Goal: Task Accomplishment & Management: Complete application form

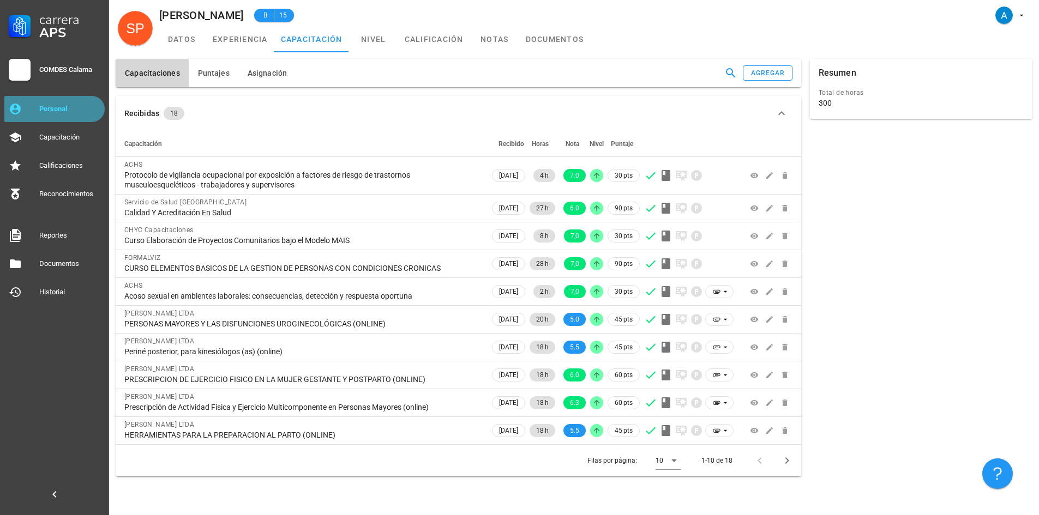
click at [52, 105] on div "Personal" at bounding box center [69, 109] width 61 height 9
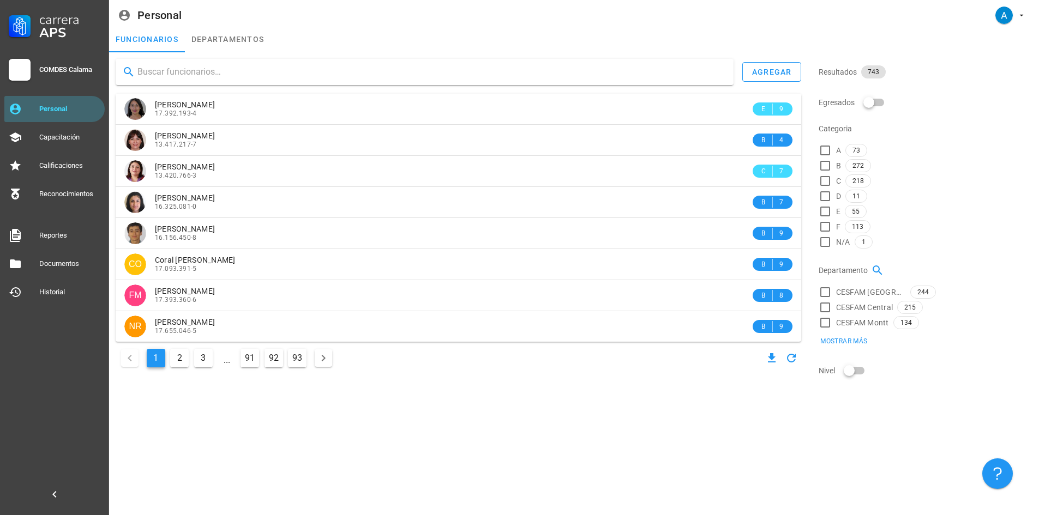
click at [172, 73] on input "text" at bounding box center [430, 71] width 587 height 17
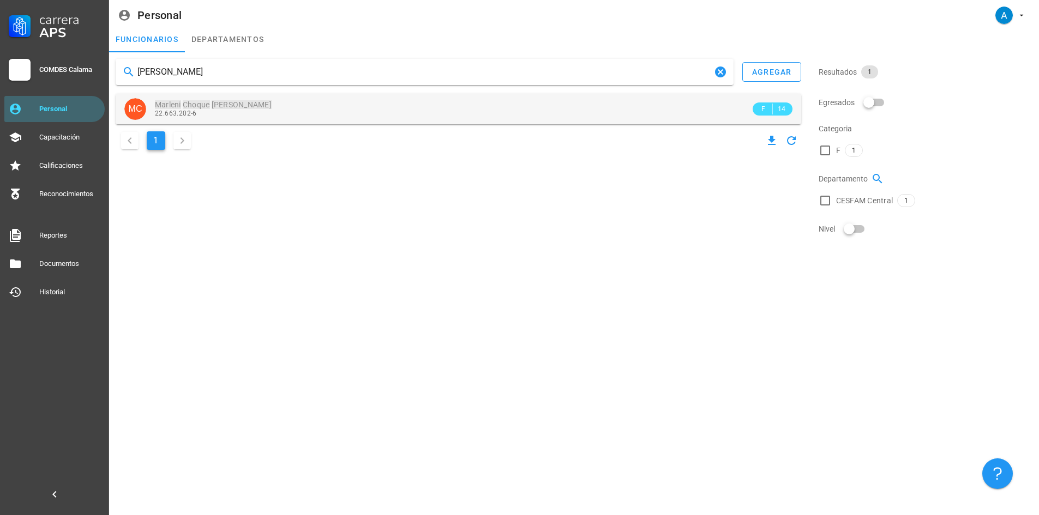
type input "MARLENI CHOQUE MARCE"
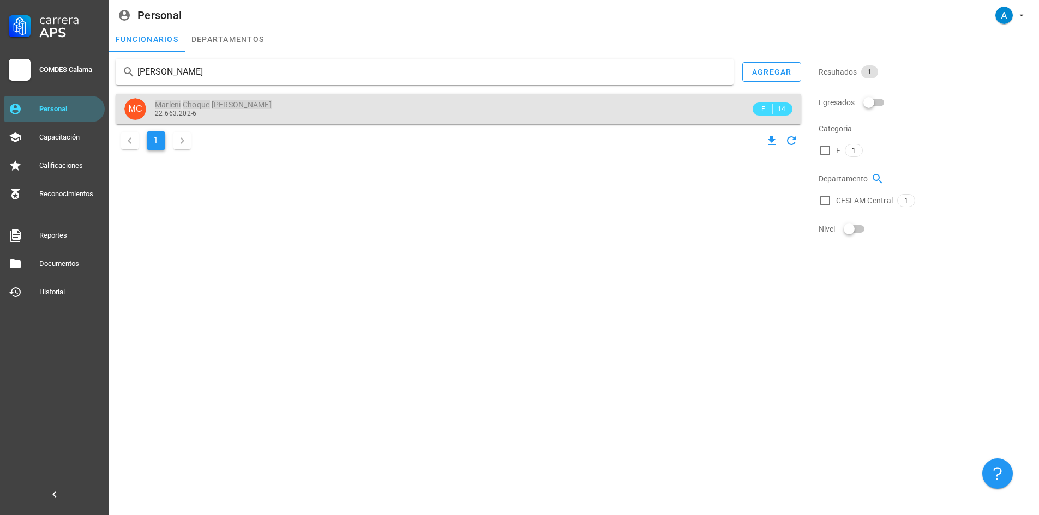
click at [224, 104] on mark "Marce" at bounding box center [242, 104] width 60 height 9
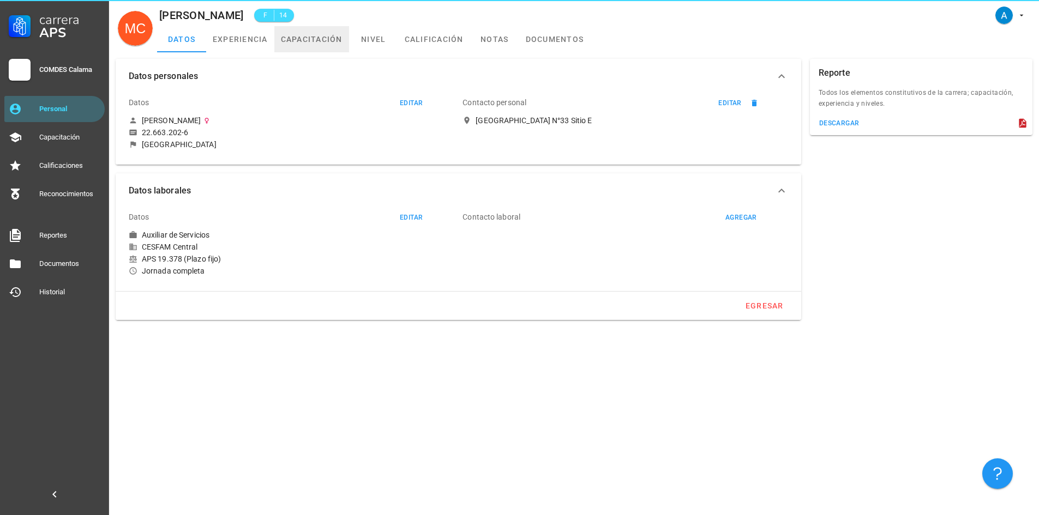
click at [303, 39] on link "capacitación" at bounding box center [311, 39] width 75 height 26
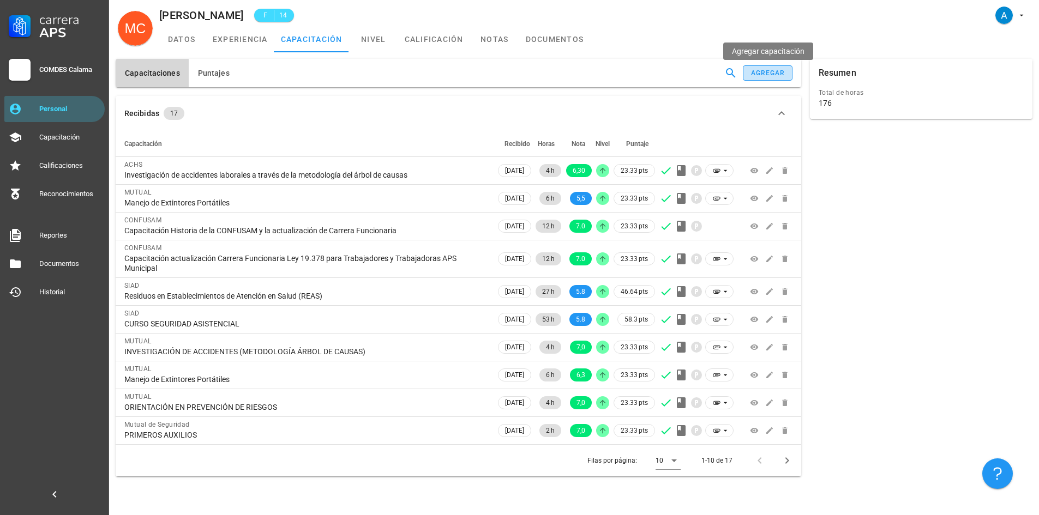
click at [769, 76] on div "agregar" at bounding box center [768, 73] width 35 height 8
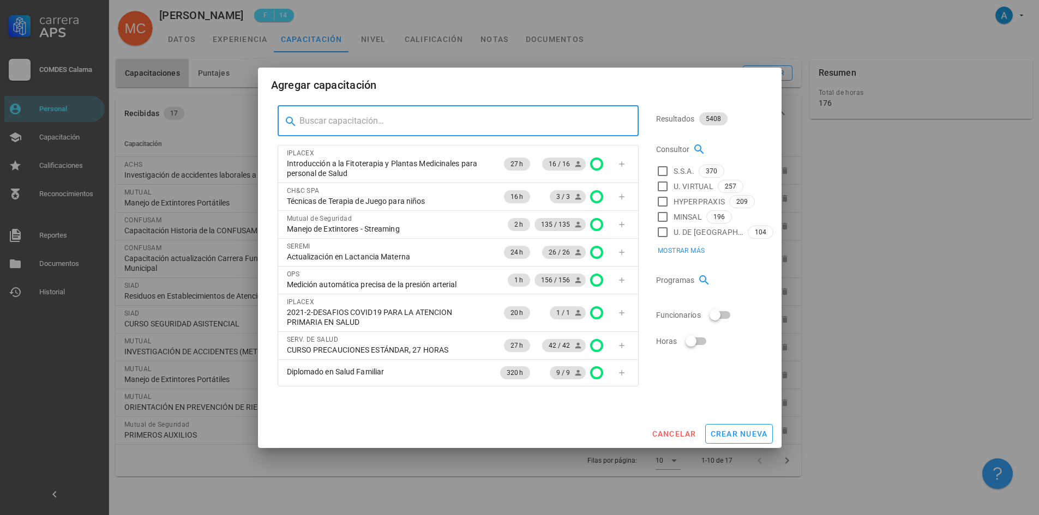
click at [338, 122] on input "text" at bounding box center [464, 120] width 331 height 17
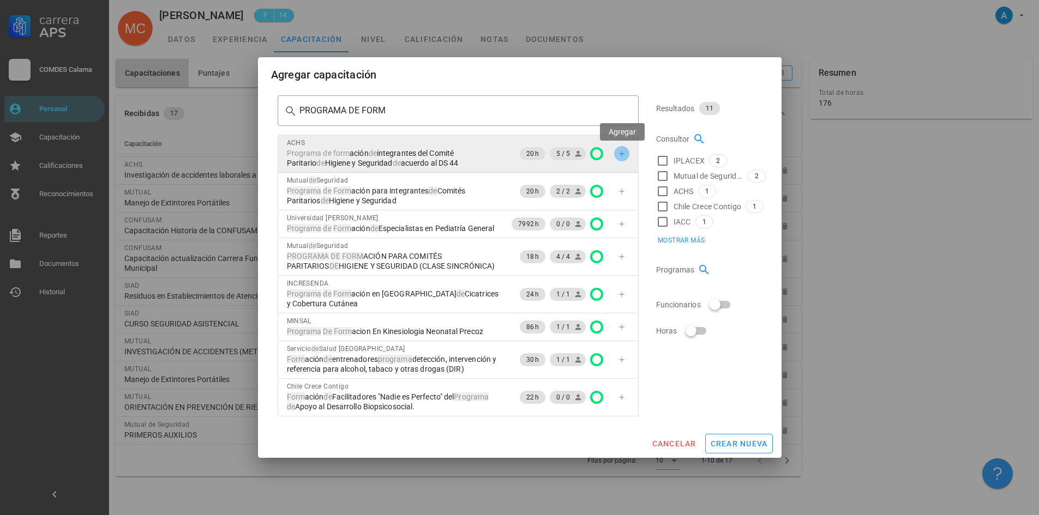
click at [623, 154] on icon "button" at bounding box center [621, 153] width 5 height 5
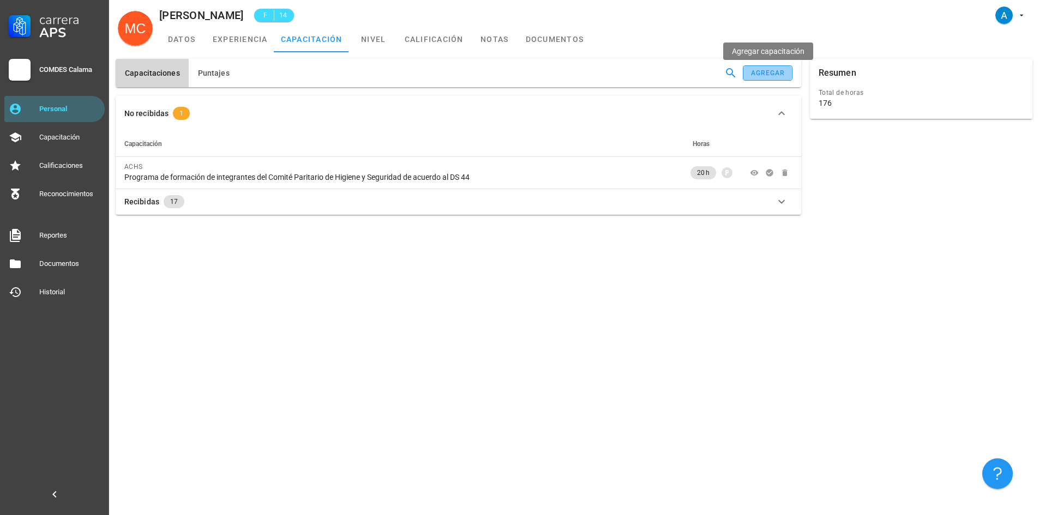
click at [749, 76] on button "agregar" at bounding box center [767, 72] width 49 height 15
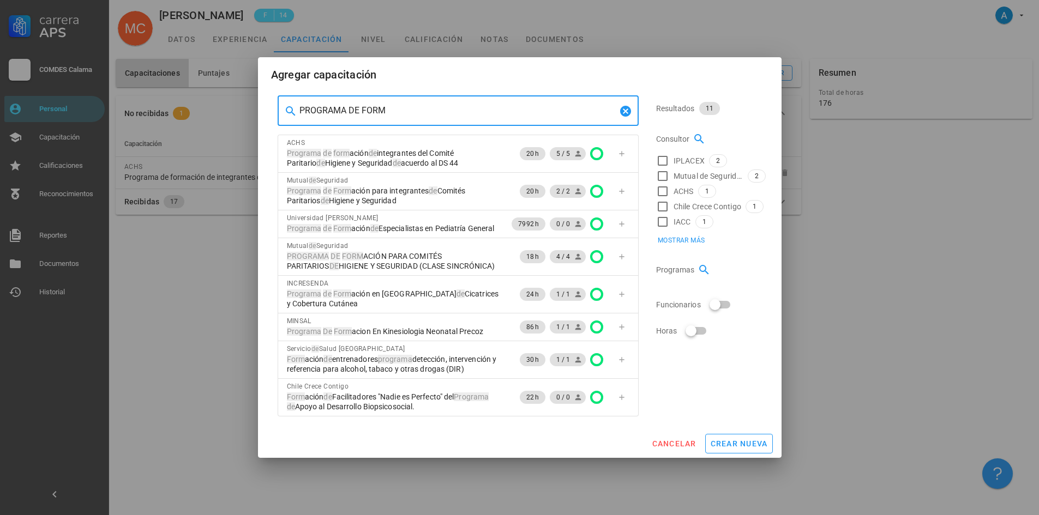
drag, startPoint x: 393, startPoint y: 112, endPoint x: 302, endPoint y: 107, distance: 91.8
click at [302, 107] on input "PROGRAMA DE FORM" at bounding box center [457, 110] width 317 height 17
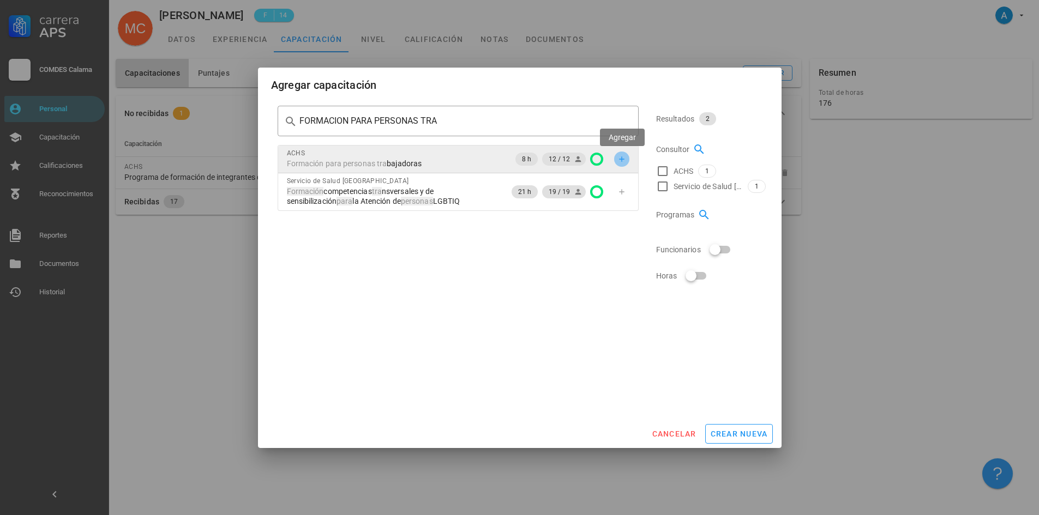
click at [623, 164] on button "button" at bounding box center [621, 159] width 15 height 15
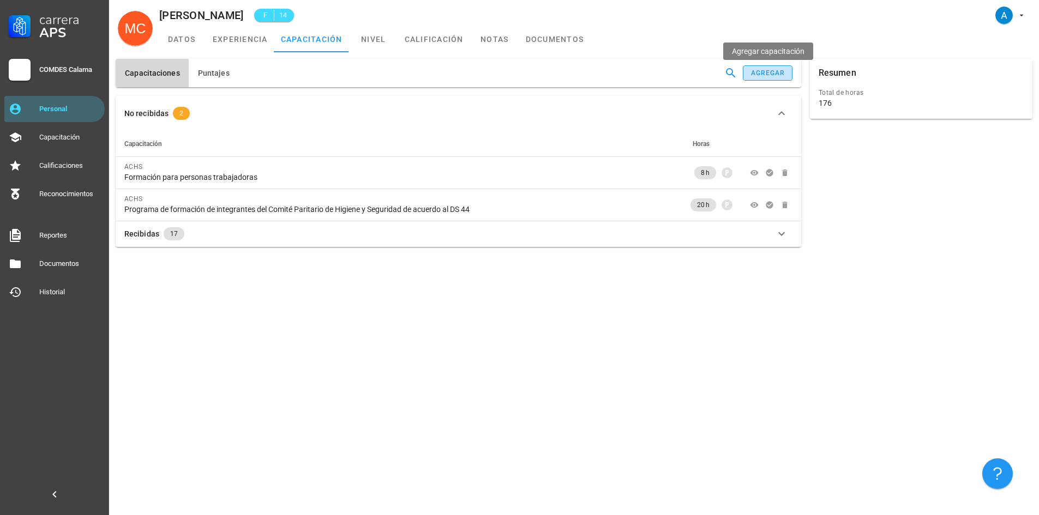
click at [760, 75] on div "agregar" at bounding box center [768, 73] width 35 height 8
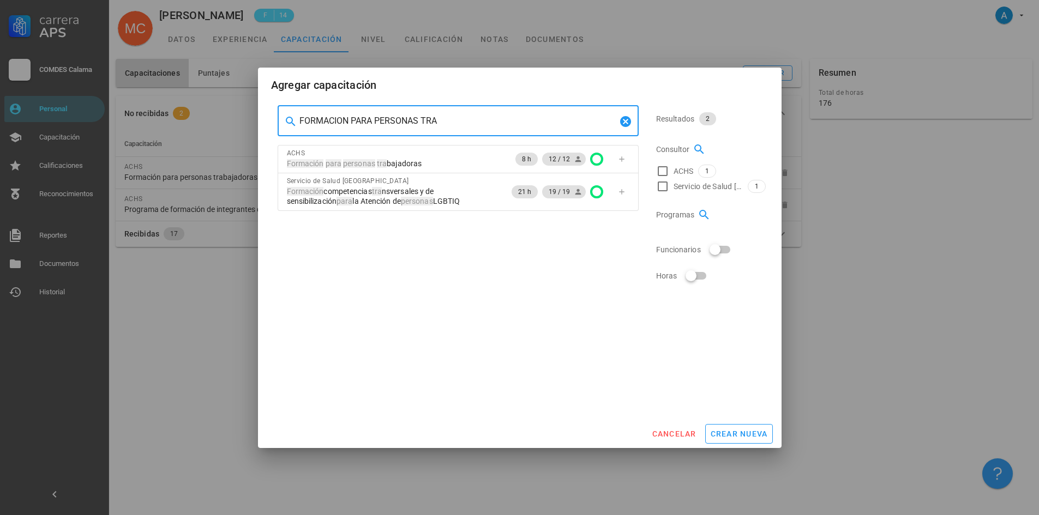
drag, startPoint x: 441, startPoint y: 119, endPoint x: 292, endPoint y: 123, distance: 149.0
click at [292, 123] on div "​ FORMACION PARA PERSONAS TRA" at bounding box center [458, 121] width 361 height 31
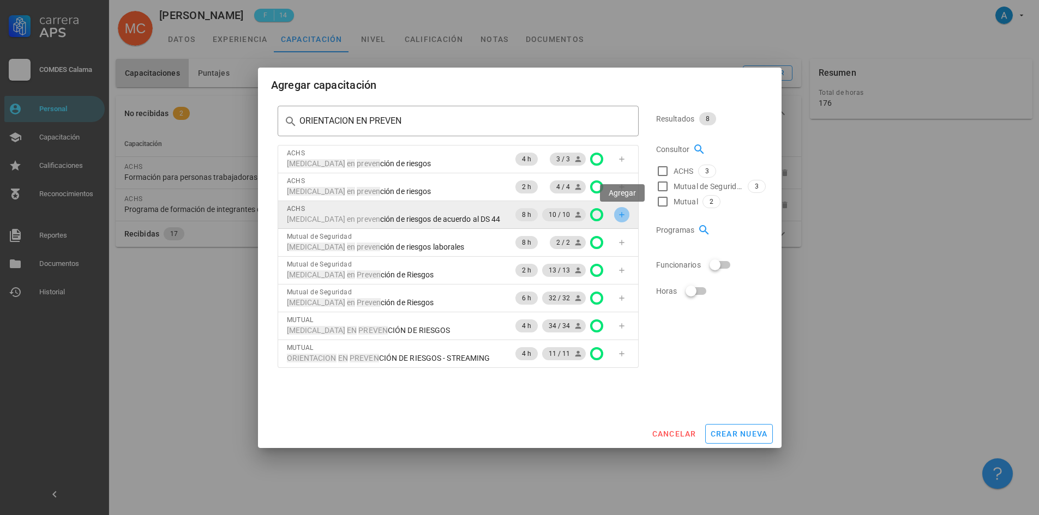
click at [627, 219] on span "button" at bounding box center [621, 215] width 15 height 9
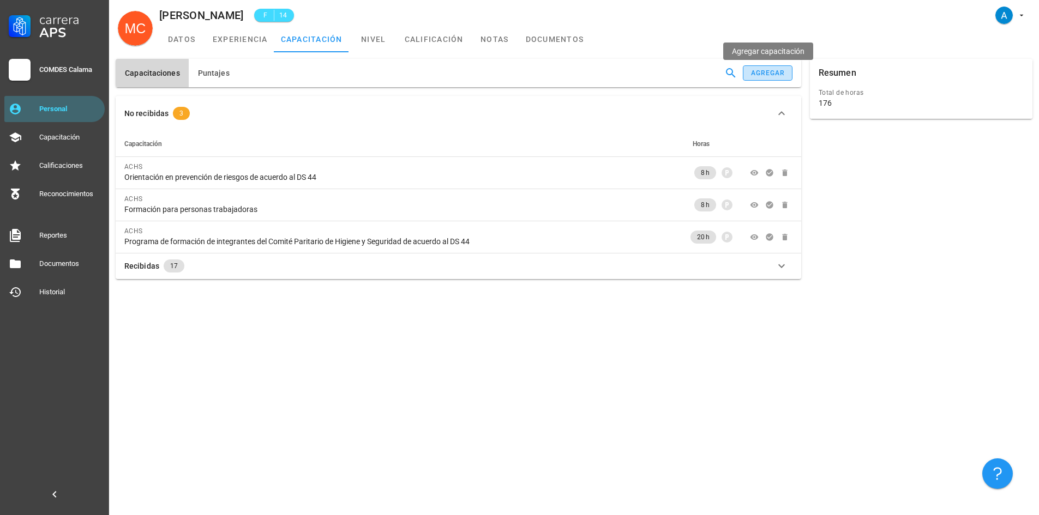
click at [773, 71] on div "agregar" at bounding box center [768, 73] width 35 height 8
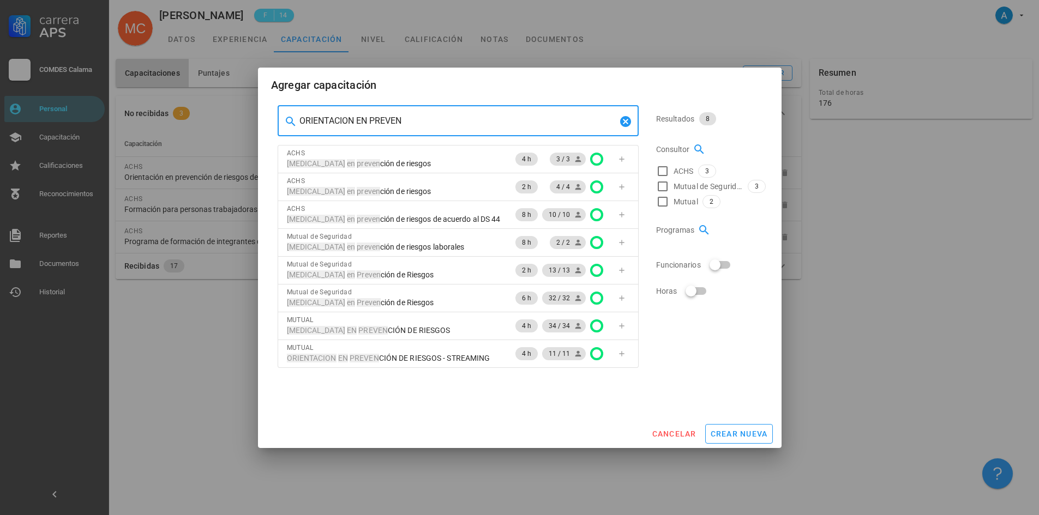
drag, startPoint x: 412, startPoint y: 121, endPoint x: 301, endPoint y: 130, distance: 111.7
click at [301, 130] on div "ORIENTACION EN PREVEN" at bounding box center [457, 121] width 317 height 31
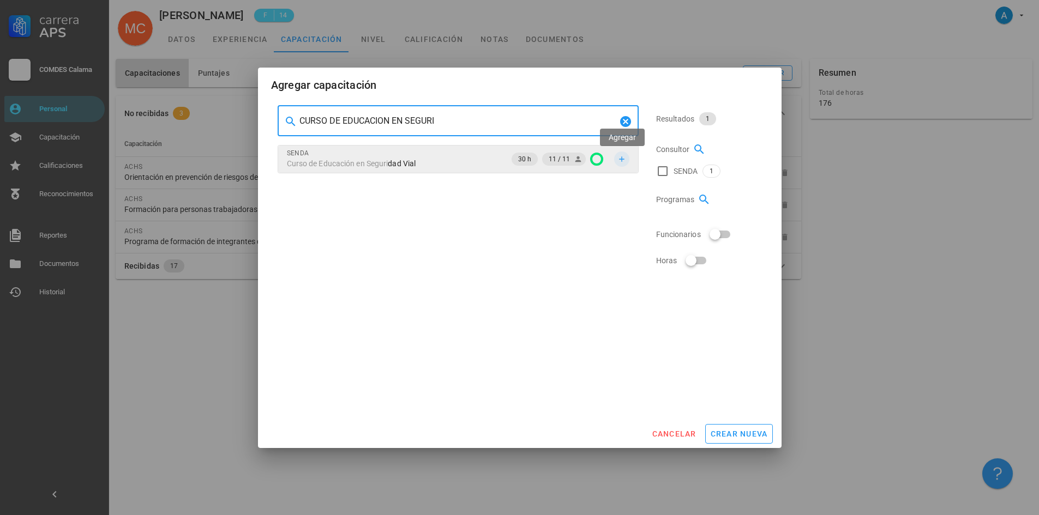
type input "CURSO DE EDUCACION EN SEGURI"
click at [618, 163] on icon "button" at bounding box center [621, 159] width 9 height 9
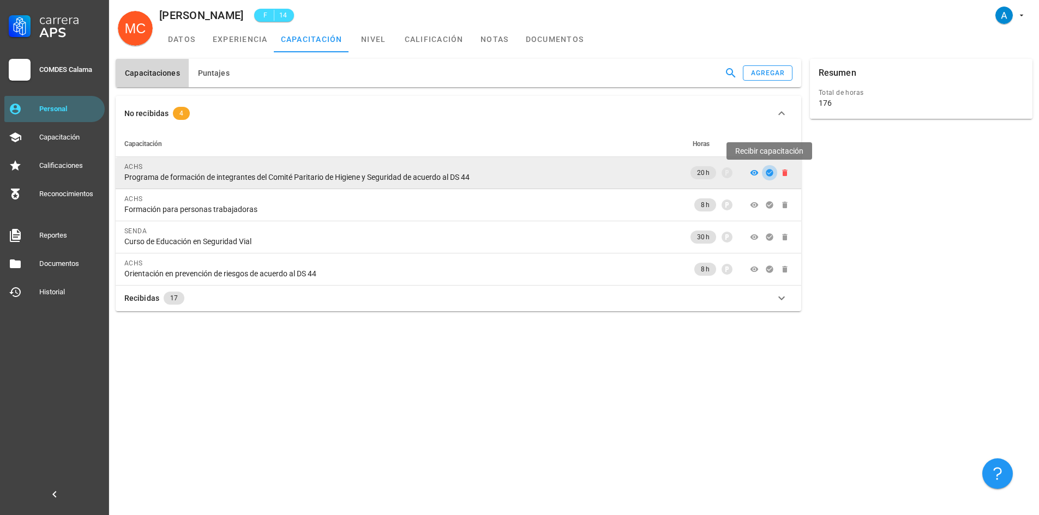
click at [769, 169] on icon "button" at bounding box center [769, 173] width 9 height 9
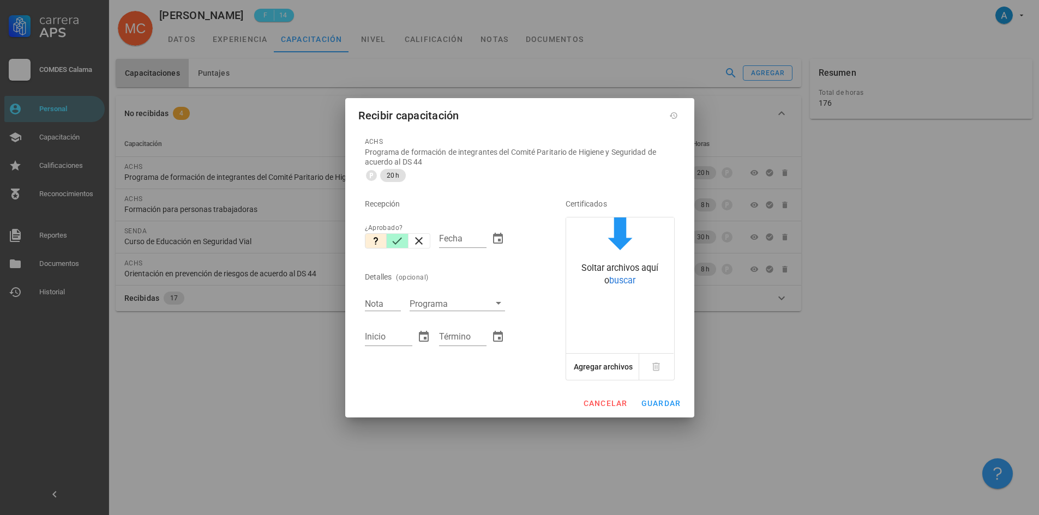
click at [399, 243] on icon "button" at bounding box center [397, 241] width 13 height 13
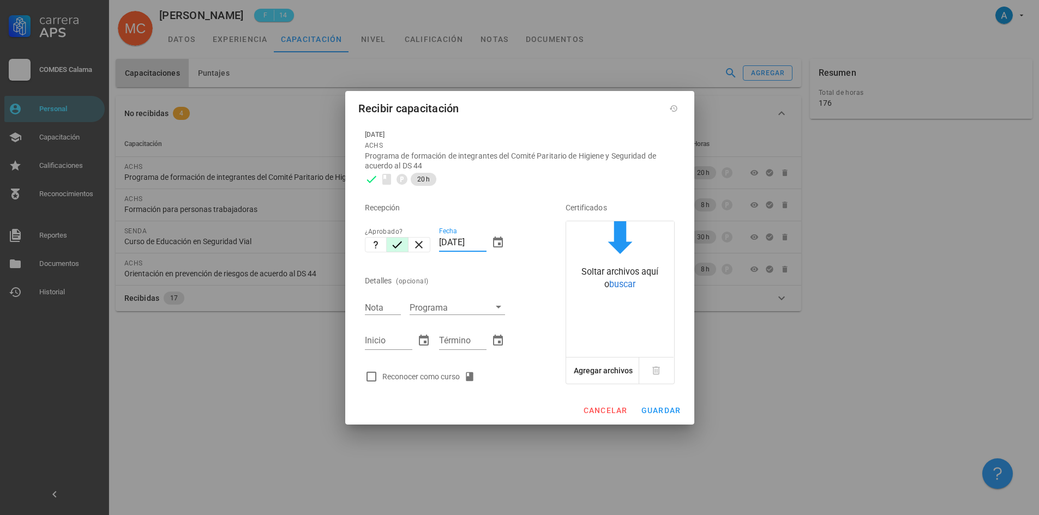
drag, startPoint x: 462, startPoint y: 241, endPoint x: 439, endPoint y: 242, distance: 23.5
click at [439, 242] on div "Fecha 08/09/2025" at bounding box center [472, 244] width 75 height 47
type input "[DATE]"
click at [376, 305] on input "Nota" at bounding box center [383, 308] width 36 height 14
type input "6,30"
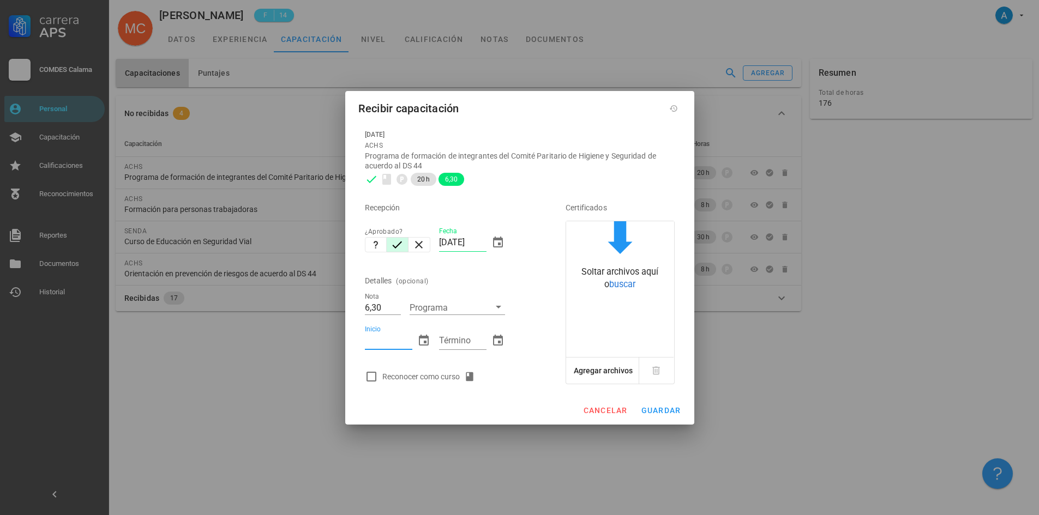
click at [378, 339] on input "Inicio" at bounding box center [388, 340] width 47 height 17
type input "09/08/2025"
click at [452, 344] on input "Término" at bounding box center [462, 340] width 47 height 17
type input "12/08/2025"
click at [370, 380] on div at bounding box center [371, 377] width 19 height 19
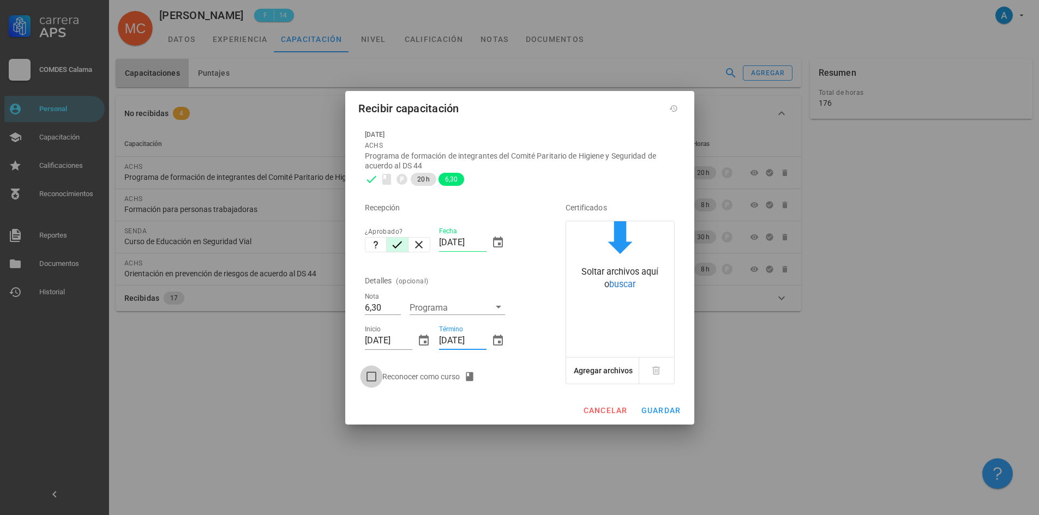
checkbox input "true"
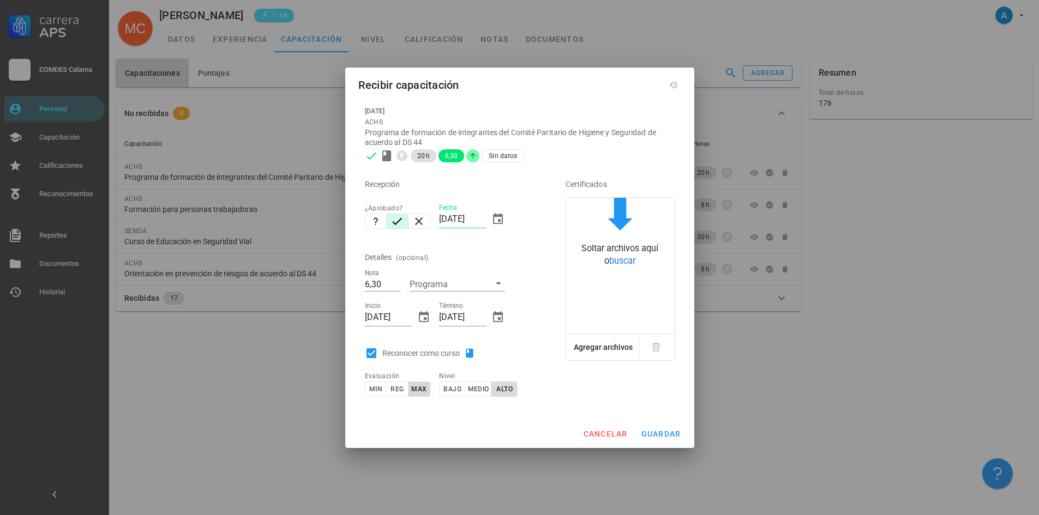
click at [505, 389] on span "alto" at bounding box center [504, 390] width 17 height 8
click at [645, 432] on span "guardar" at bounding box center [661, 434] width 40 height 9
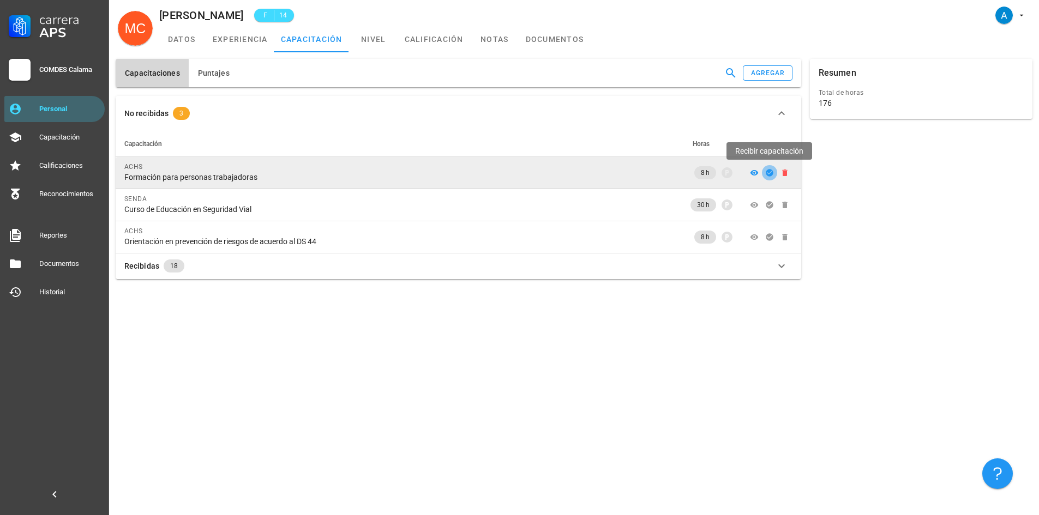
click at [770, 176] on icon "button" at bounding box center [769, 172] width 7 height 7
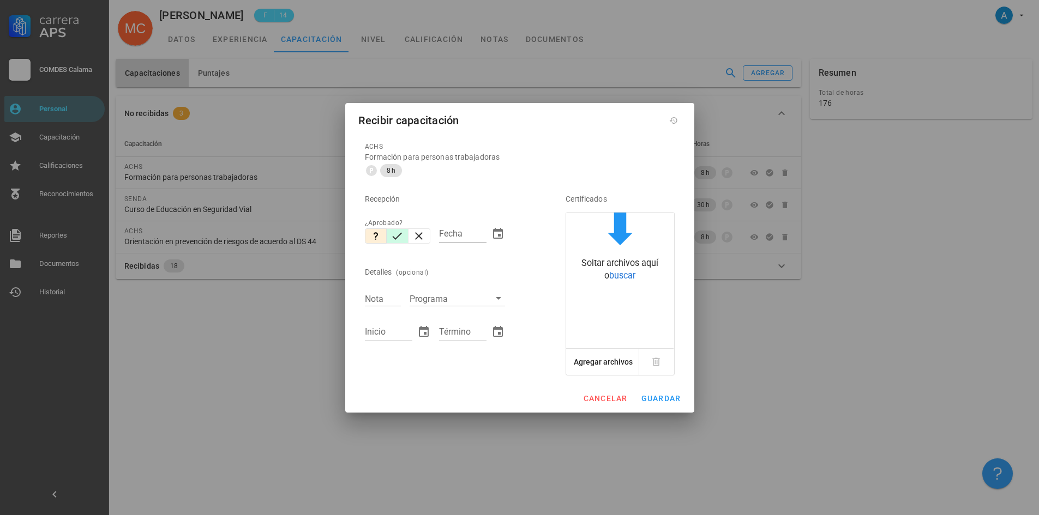
click at [401, 236] on icon "button" at bounding box center [397, 236] width 13 height 13
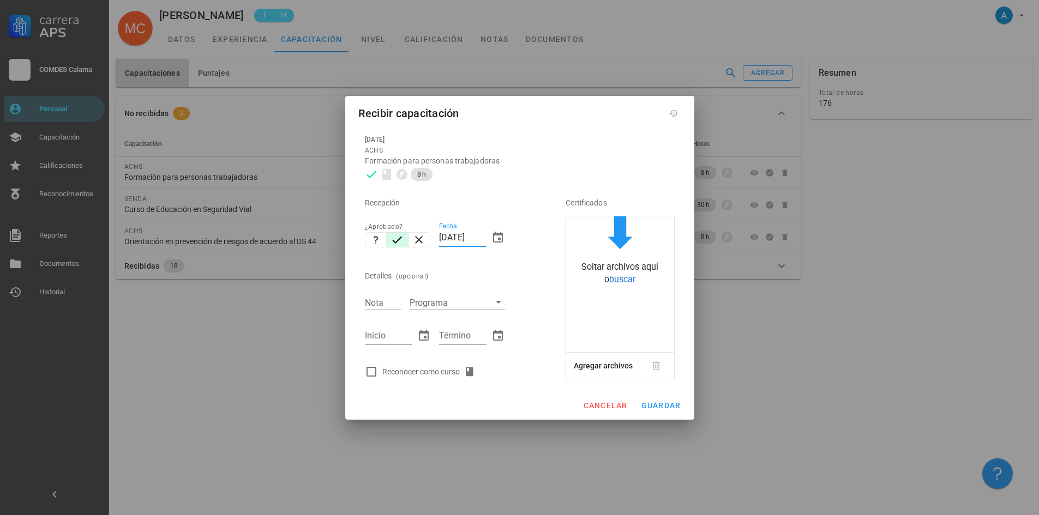
drag, startPoint x: 463, startPoint y: 236, endPoint x: 435, endPoint y: 237, distance: 28.4
click at [435, 237] on div "Fecha 08/09/2025" at bounding box center [472, 239] width 75 height 47
type input "[DATE]"
click at [386, 306] on input "Nota" at bounding box center [383, 303] width 36 height 14
type input "6,30"
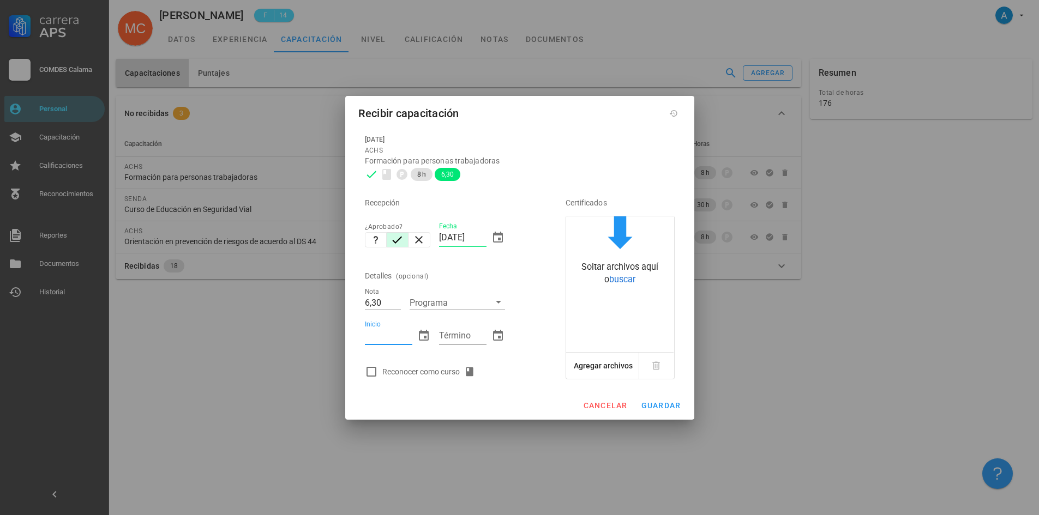
click at [389, 335] on input "Inicio" at bounding box center [388, 335] width 47 height 17
type input "06/08/2025"
click at [448, 337] on input "Término" at bounding box center [462, 335] width 47 height 17
type input "09/08/2025"
click at [373, 375] on div at bounding box center [371, 372] width 19 height 19
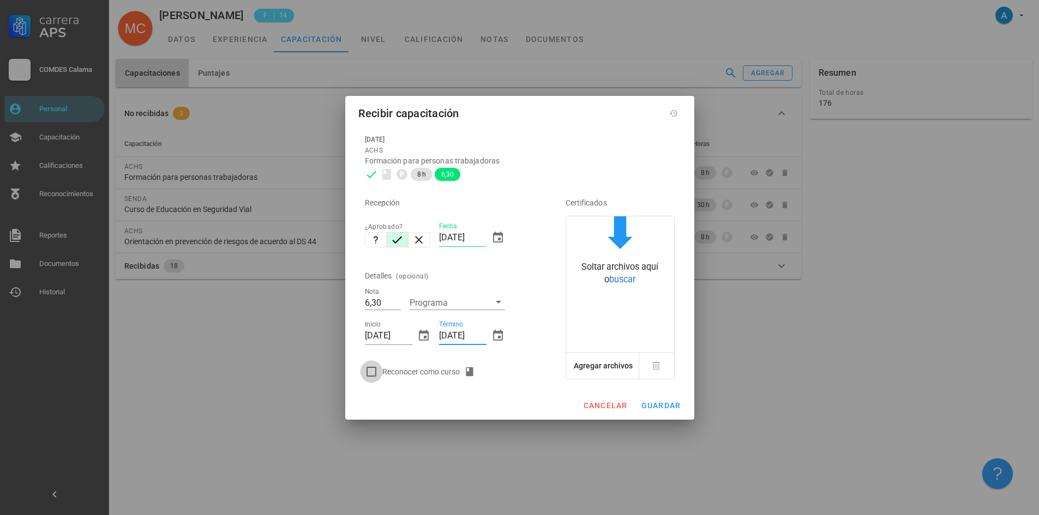
checkbox input "true"
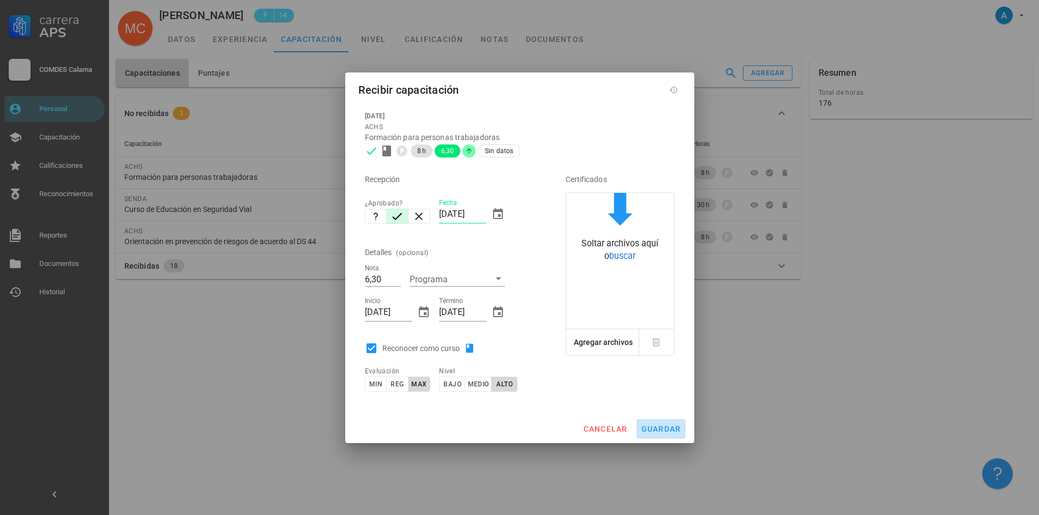
click at [651, 427] on span "guardar" at bounding box center [661, 429] width 40 height 9
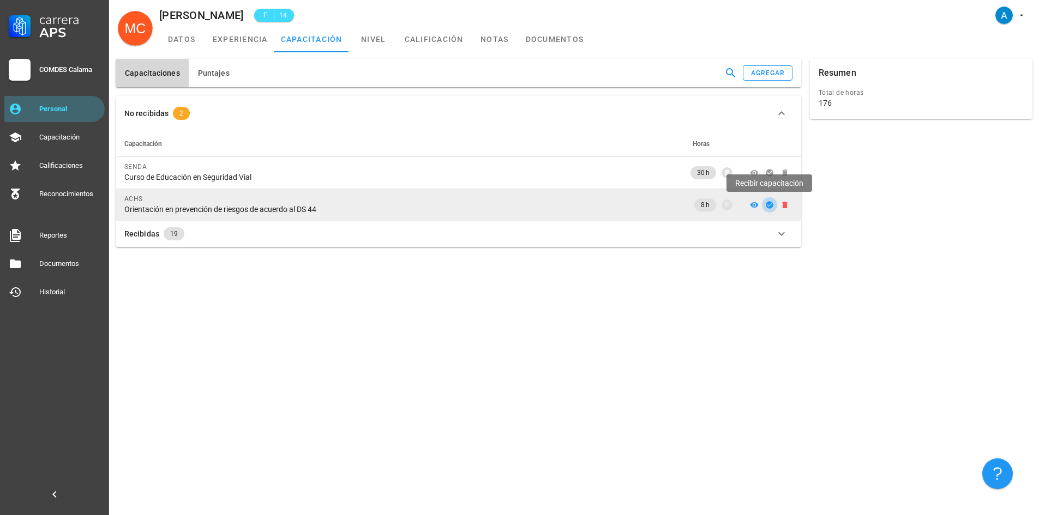
click at [769, 201] on icon "button" at bounding box center [769, 205] width 9 height 9
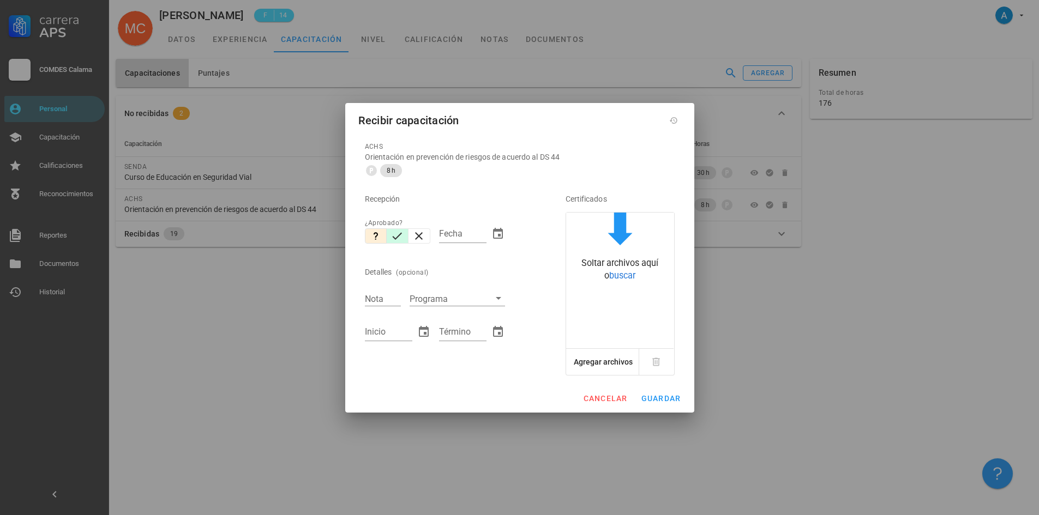
click at [396, 238] on icon "button" at bounding box center [398, 235] width 10 height 7
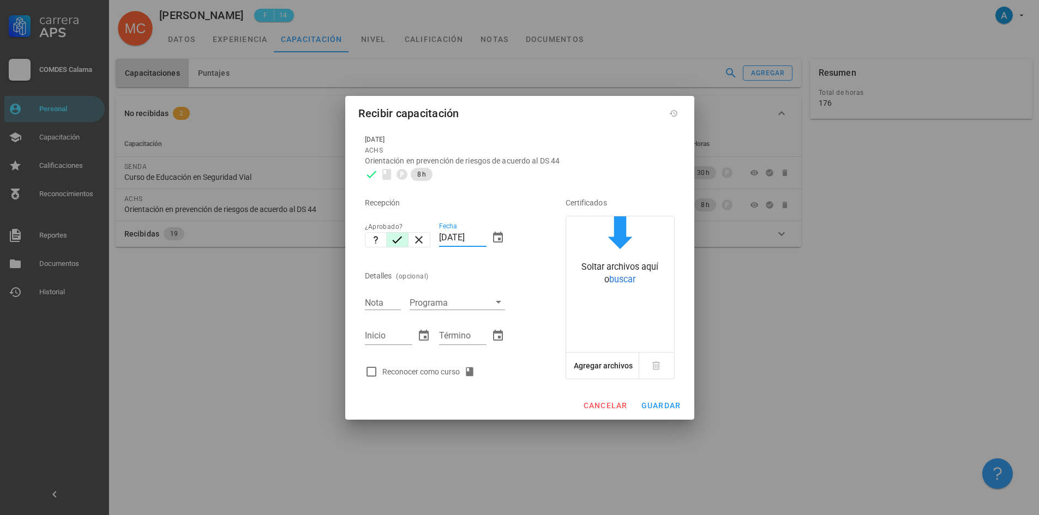
drag, startPoint x: 461, startPoint y: 237, endPoint x: 434, endPoint y: 237, distance: 27.3
click at [434, 237] on div "Recepción ¿Aprobado? Fecha 08/09/2025 Detalles (opcional) Nota Programa Inicio …" at bounding box center [450, 283] width 179 height 197
type input "[DATE]"
click at [388, 301] on input "Nota" at bounding box center [383, 303] width 36 height 14
type input "5,60"
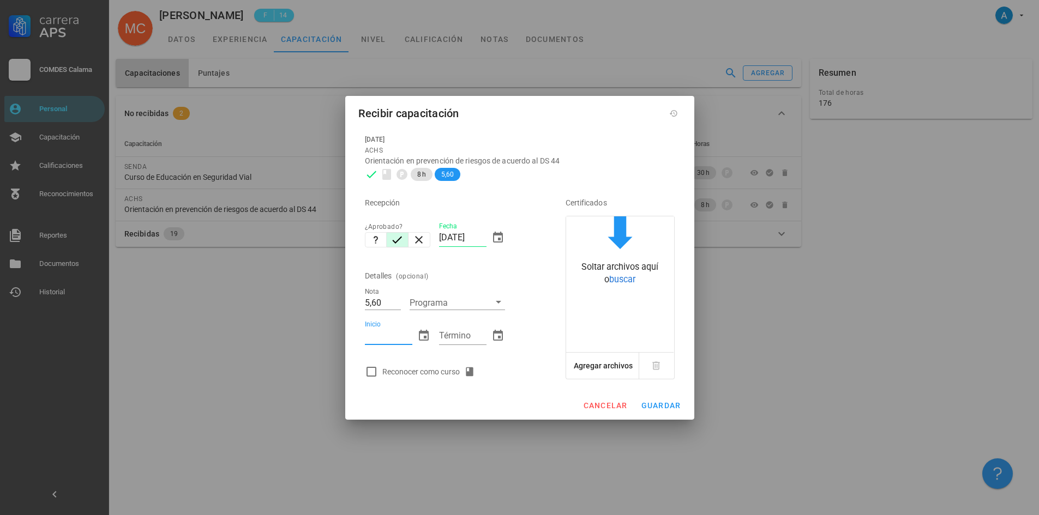
click at [383, 335] on input "Inicio" at bounding box center [388, 335] width 47 height 17
type input "31/07/2025"
click at [469, 338] on input "Término" at bounding box center [462, 335] width 47 height 17
type input "05/08/2025"
click at [372, 369] on div at bounding box center [371, 372] width 19 height 19
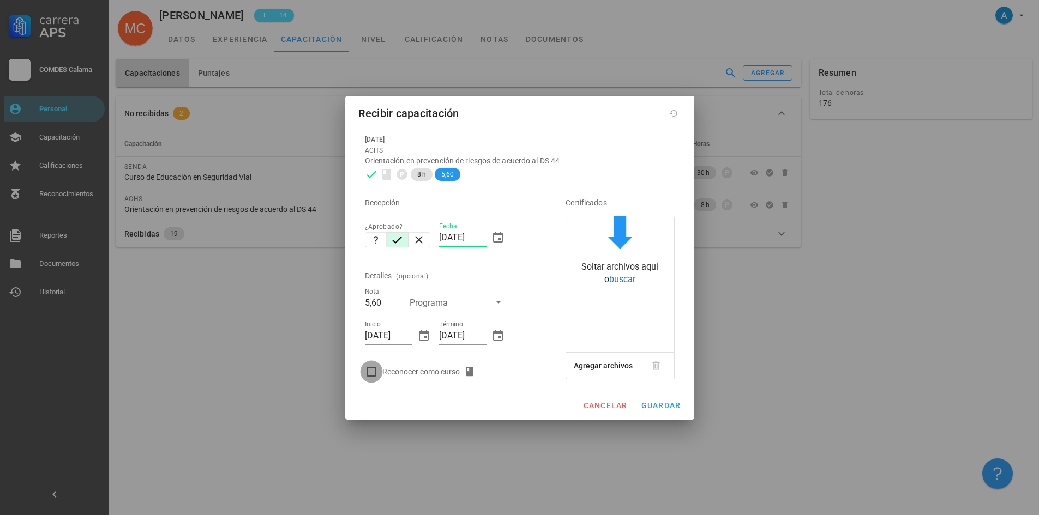
checkbox input "true"
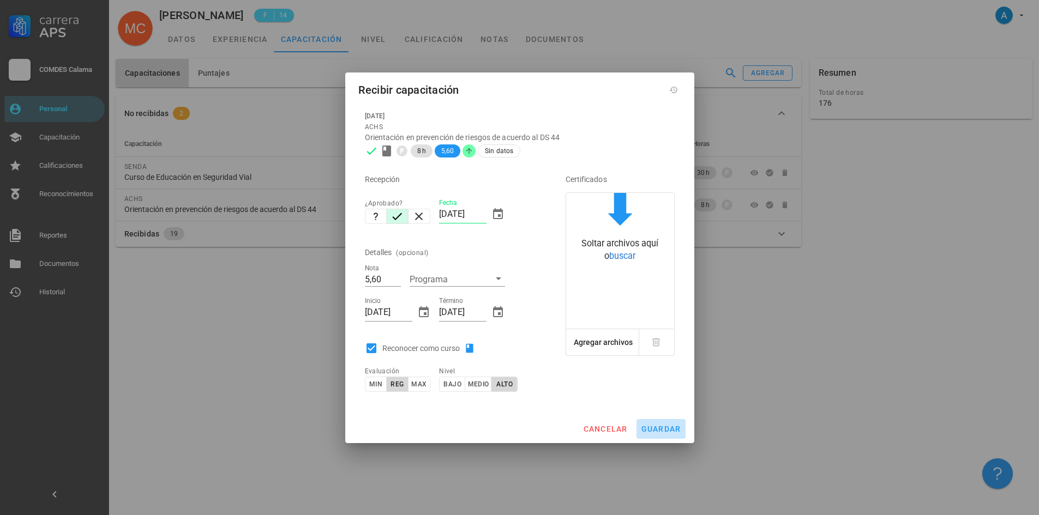
click at [667, 429] on span "guardar" at bounding box center [661, 429] width 40 height 9
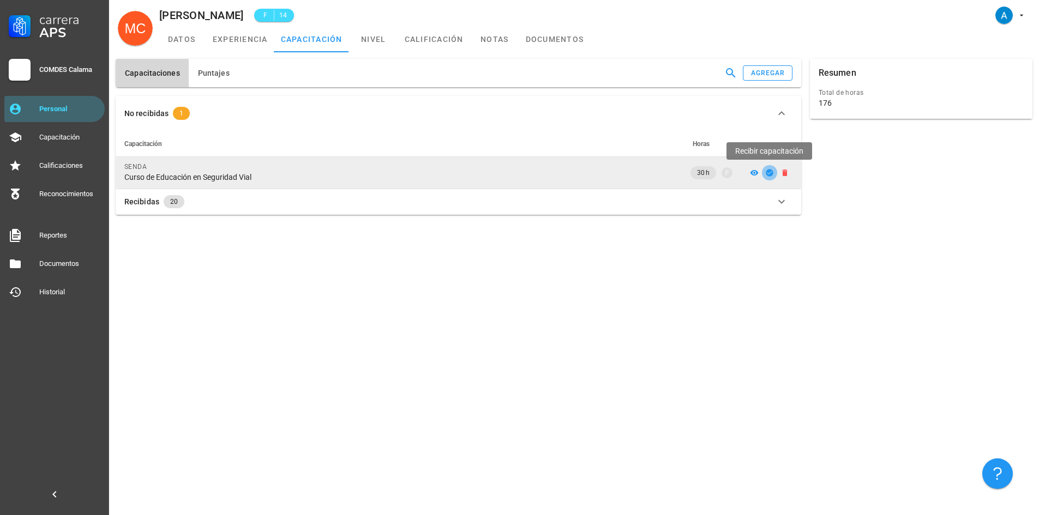
click at [767, 172] on icon "button" at bounding box center [769, 172] width 7 height 7
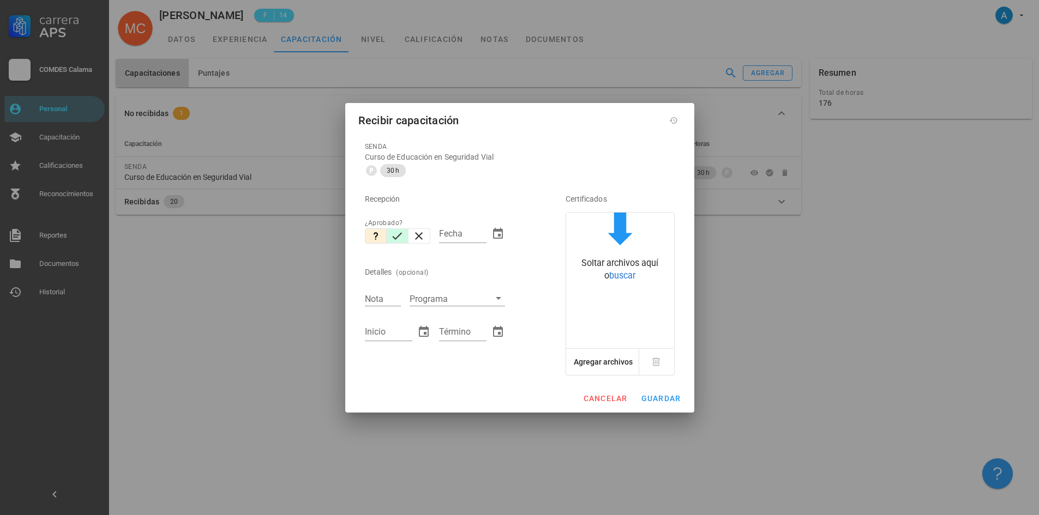
click at [395, 235] on icon "button" at bounding box center [397, 236] width 13 height 13
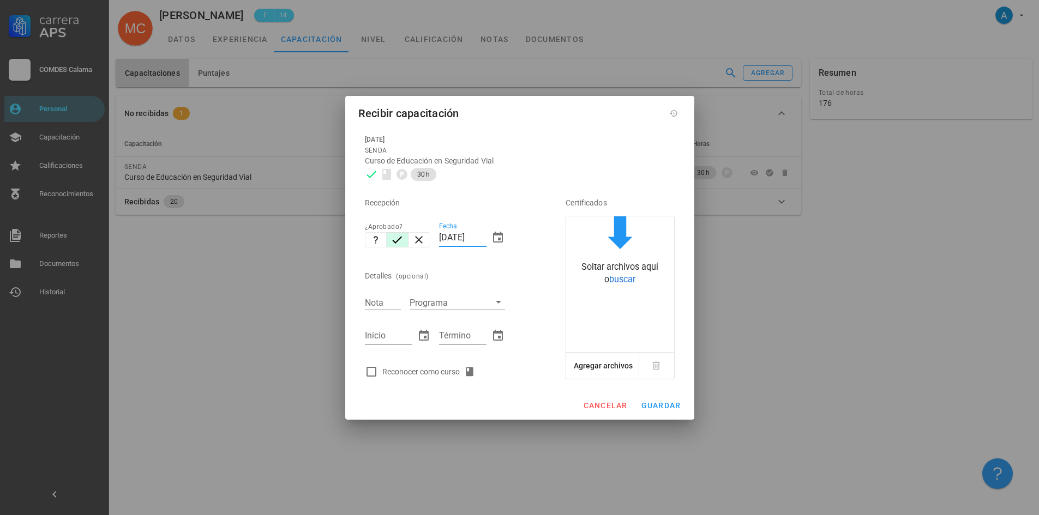
drag, startPoint x: 463, startPoint y: 239, endPoint x: 440, endPoint y: 240, distance: 22.4
click at [440, 240] on input "08/09/2025" at bounding box center [462, 237] width 47 height 17
type input "[DATE]"
click at [376, 301] on input "Nota" at bounding box center [383, 303] width 36 height 14
type input "7,0"
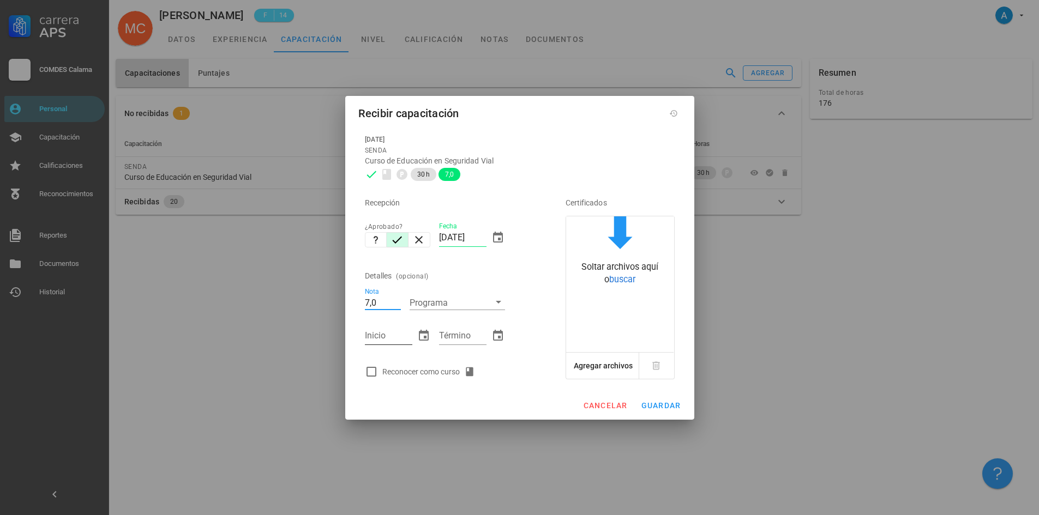
click at [374, 338] on input "Inicio" at bounding box center [388, 335] width 47 height 17
type input "27/05/2025"
click at [466, 334] on input "Término" at bounding box center [462, 335] width 47 height 17
type input "27/05/2025"
click at [370, 334] on input "27/05/2025" at bounding box center [388, 335] width 47 height 17
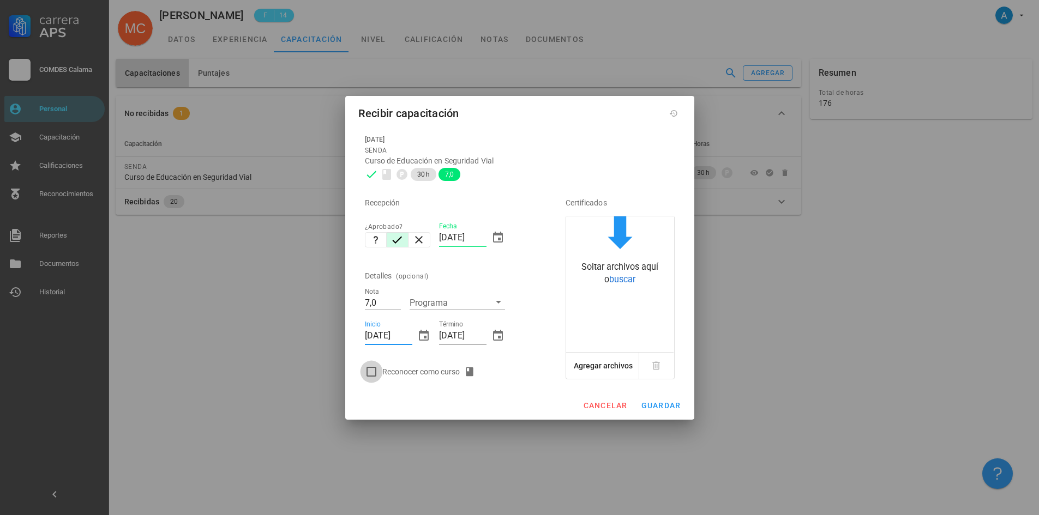
type input "25/05/2025"
click at [370, 373] on div at bounding box center [371, 372] width 19 height 19
checkbox input "true"
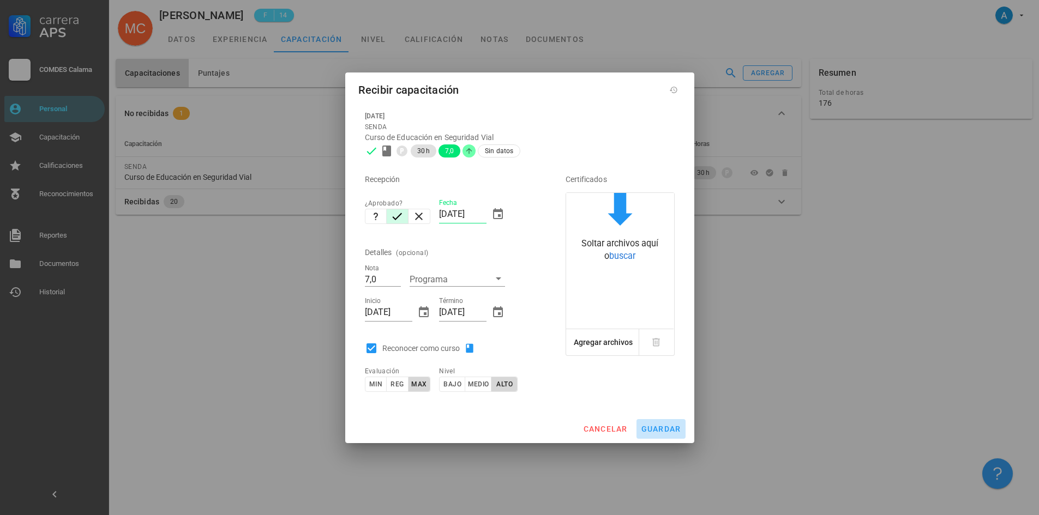
click at [653, 428] on span "guardar" at bounding box center [661, 429] width 40 height 9
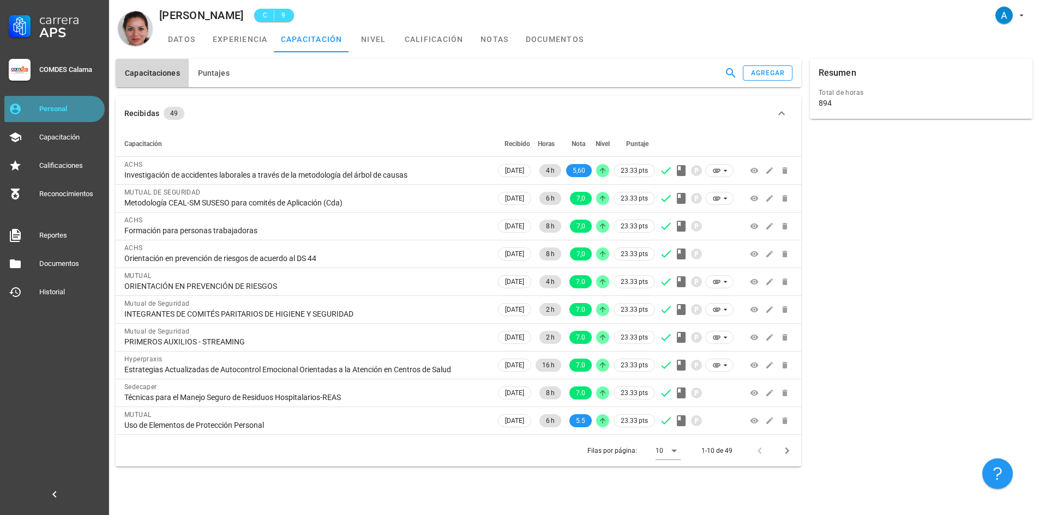
click at [90, 110] on div "Personal" at bounding box center [69, 109] width 61 height 9
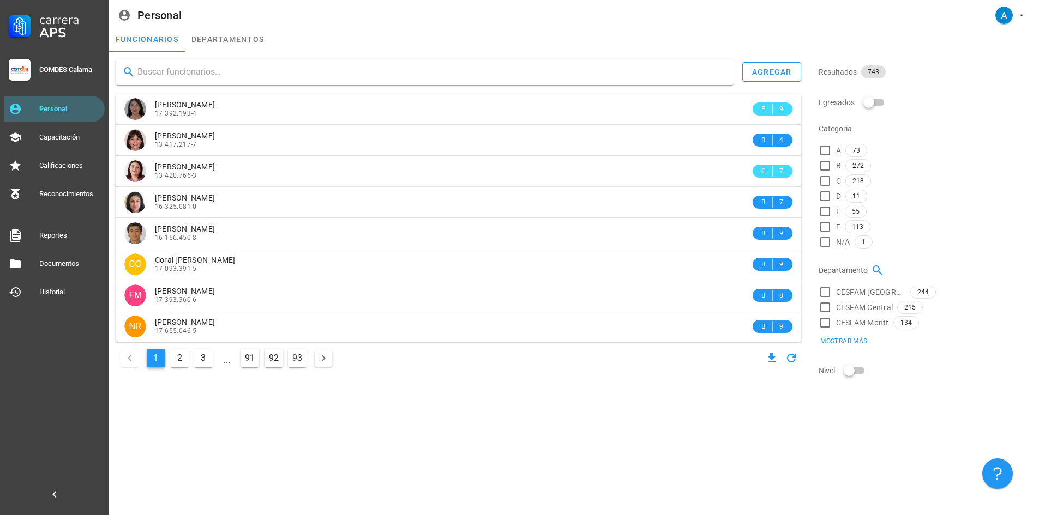
click at [182, 74] on input "text" at bounding box center [430, 71] width 587 height 17
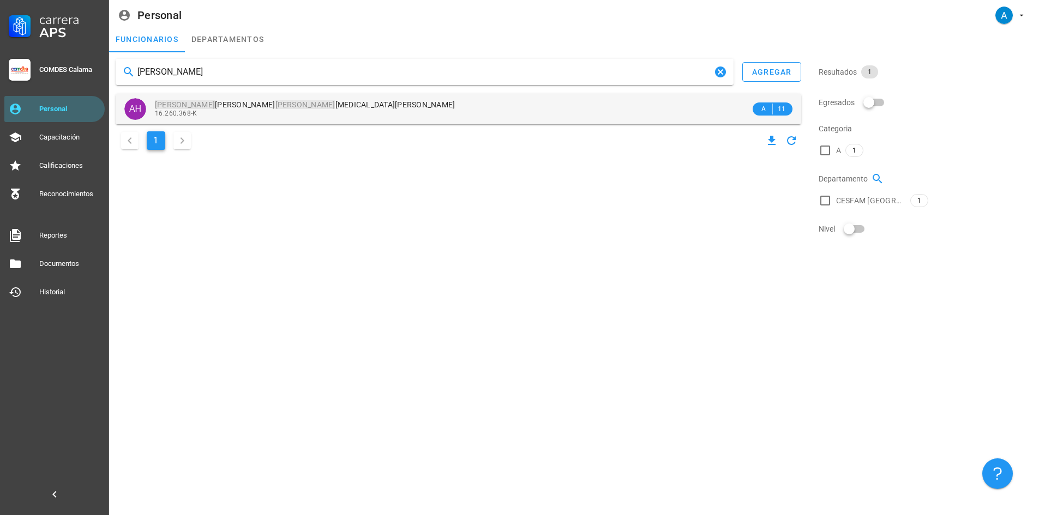
type input "[PERSON_NAME]"
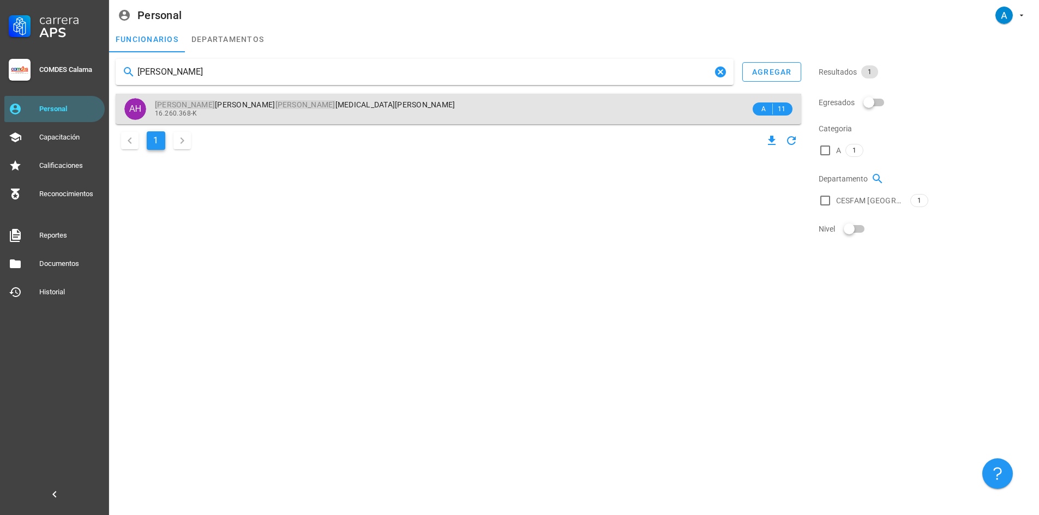
click at [253, 99] on div "[PERSON_NAME] [MEDICAL_DATA] [PERSON_NAME] 16.260.368-K" at bounding box center [453, 109] width 596 height 30
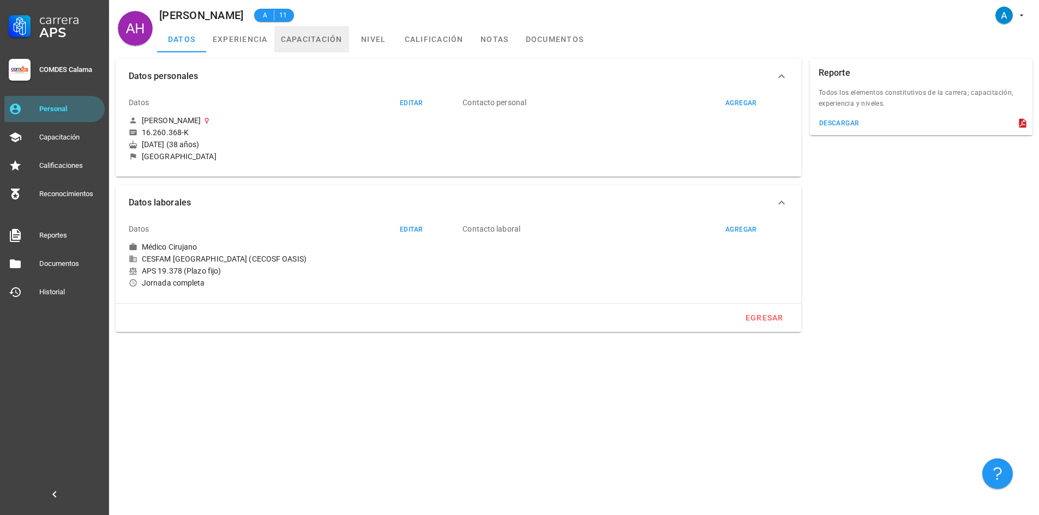
click at [329, 38] on link "capacitación" at bounding box center [311, 39] width 75 height 26
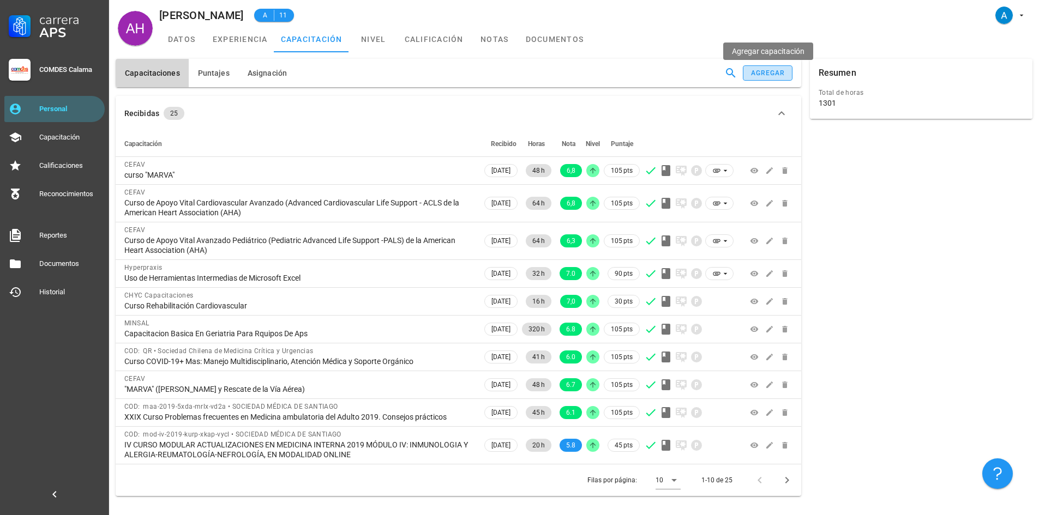
click at [758, 70] on div "agregar" at bounding box center [768, 73] width 35 height 8
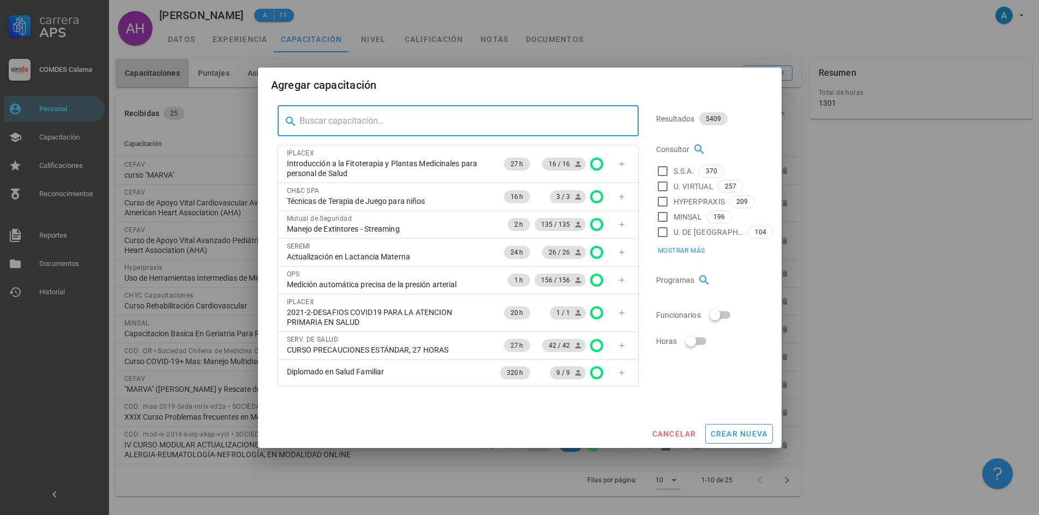
click at [340, 117] on input "text" at bounding box center [464, 120] width 331 height 17
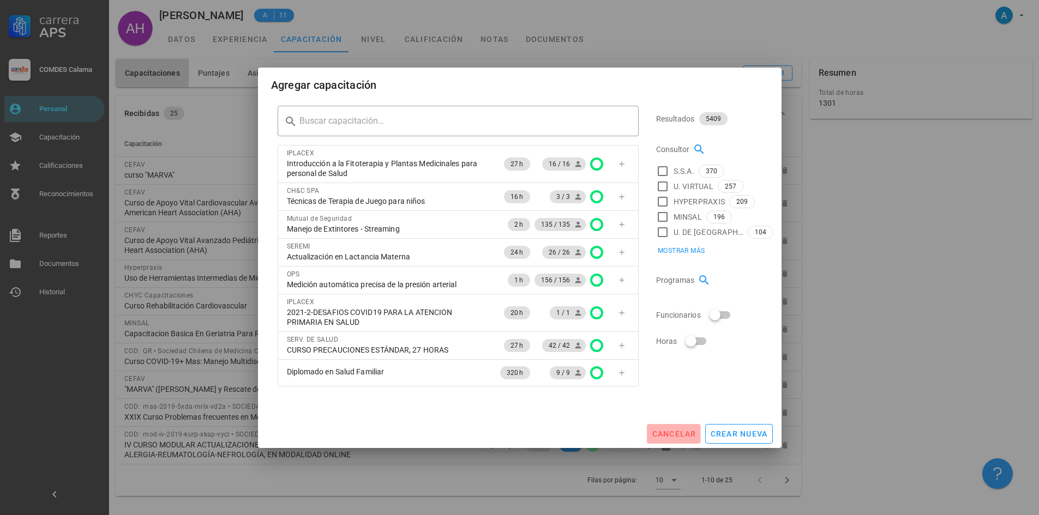
click at [680, 436] on span "cancelar" at bounding box center [673, 434] width 45 height 9
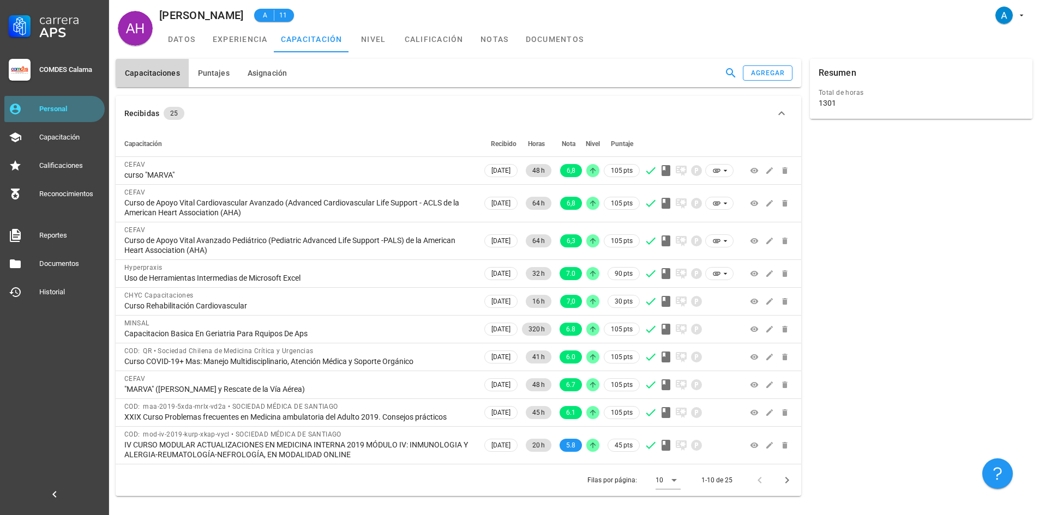
click at [70, 103] on div "Personal" at bounding box center [69, 108] width 61 height 17
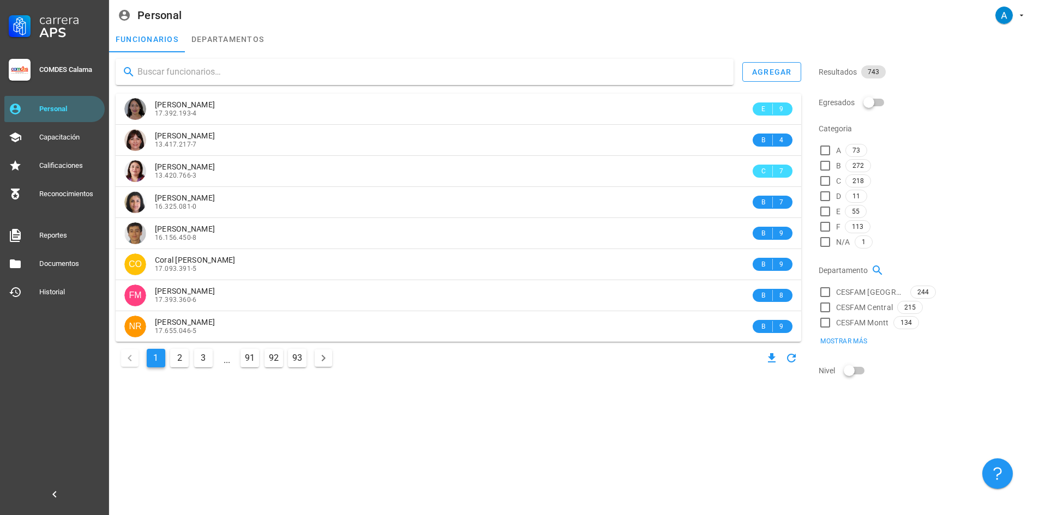
click at [169, 71] on input "text" at bounding box center [430, 71] width 587 height 17
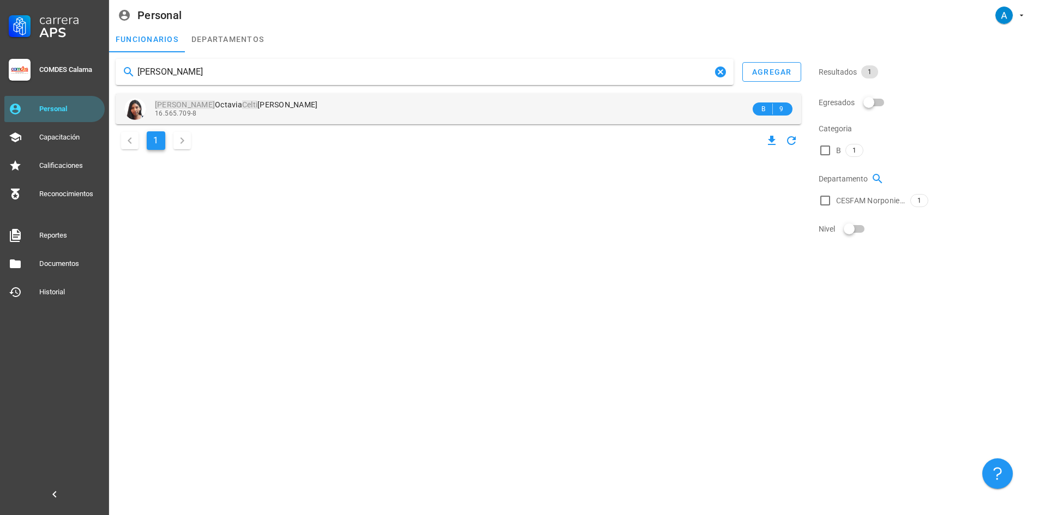
type input "[PERSON_NAME]"
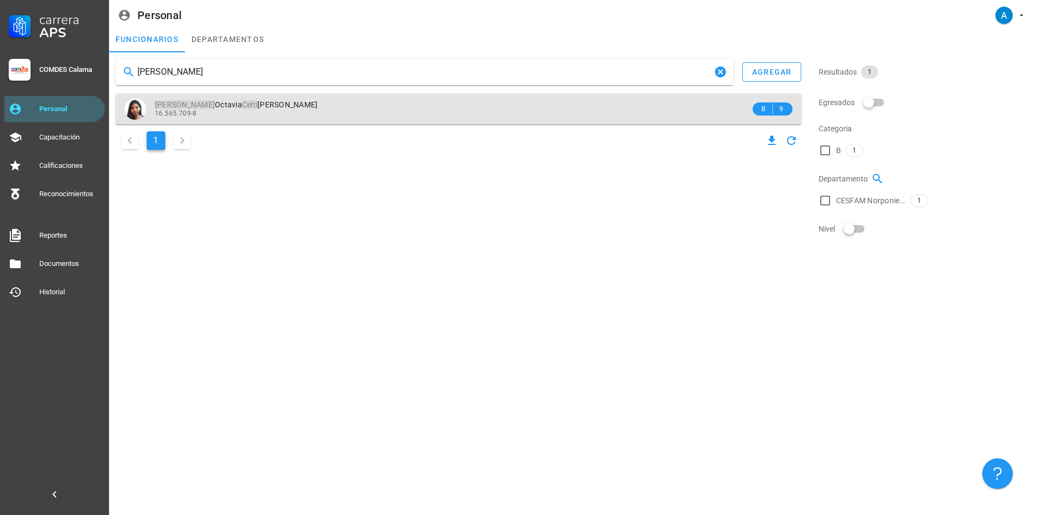
click at [212, 112] on div "16.565.709-8" at bounding box center [453, 114] width 596 height 8
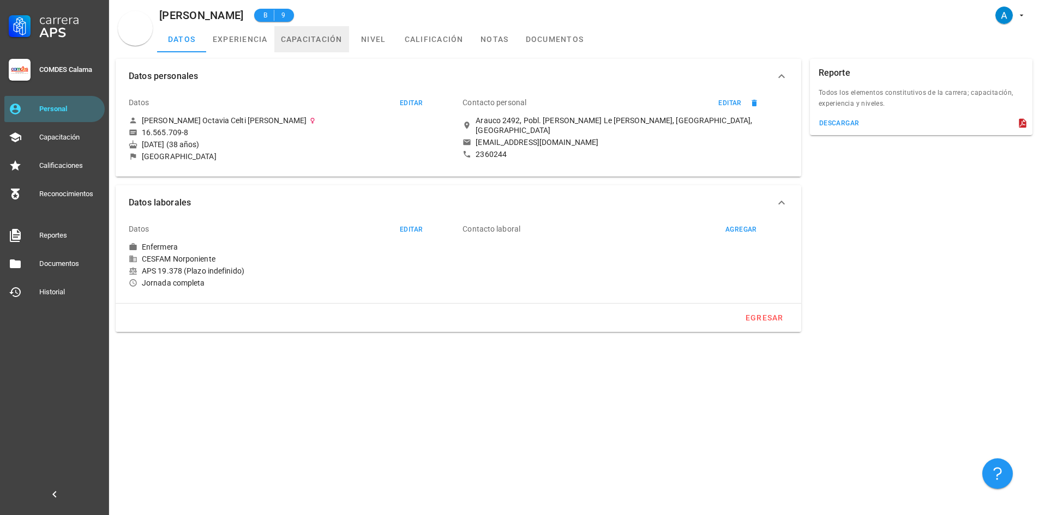
click at [308, 44] on link "capacitación" at bounding box center [311, 39] width 75 height 26
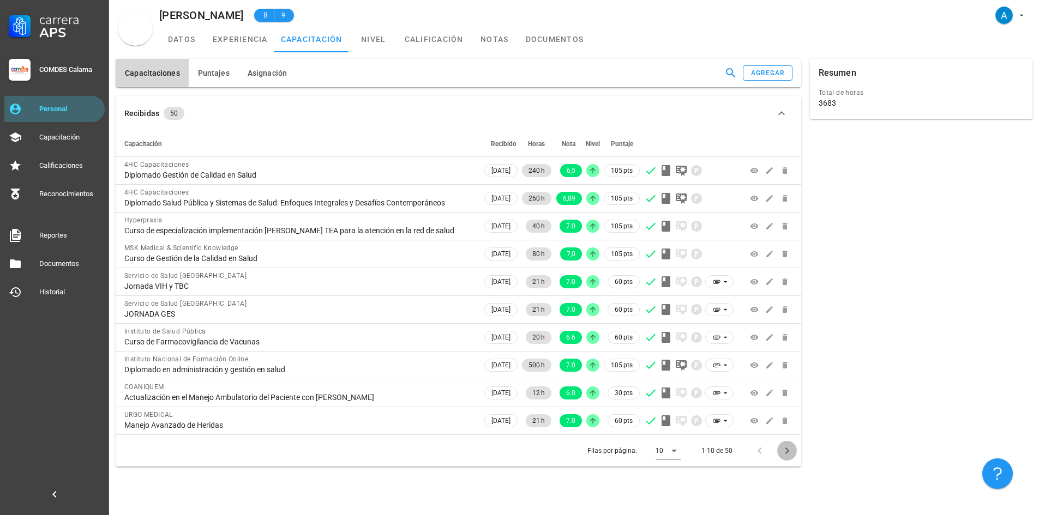
click at [786, 457] on icon "Página siguiente" at bounding box center [787, 451] width 13 height 13
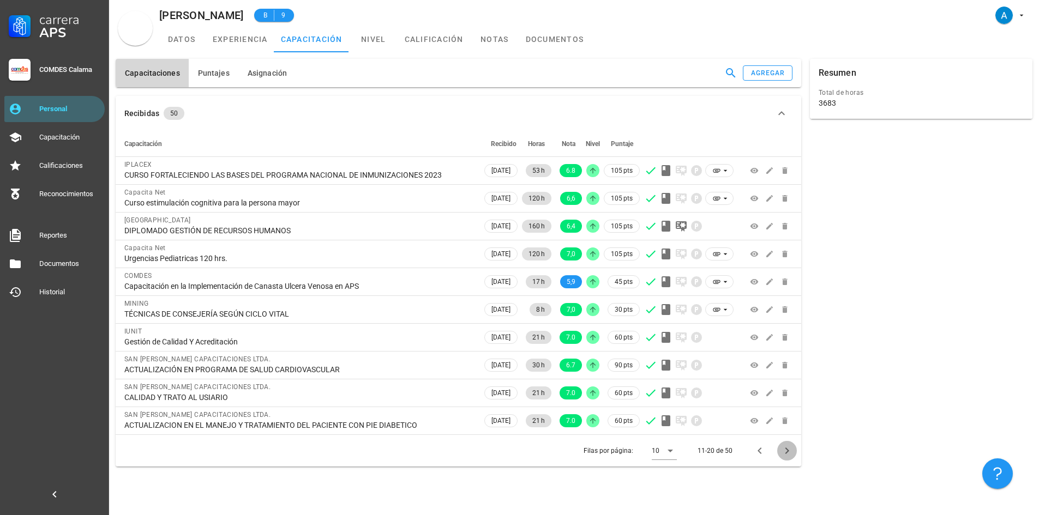
click at [787, 455] on icon "Página siguiente" at bounding box center [787, 451] width 13 height 13
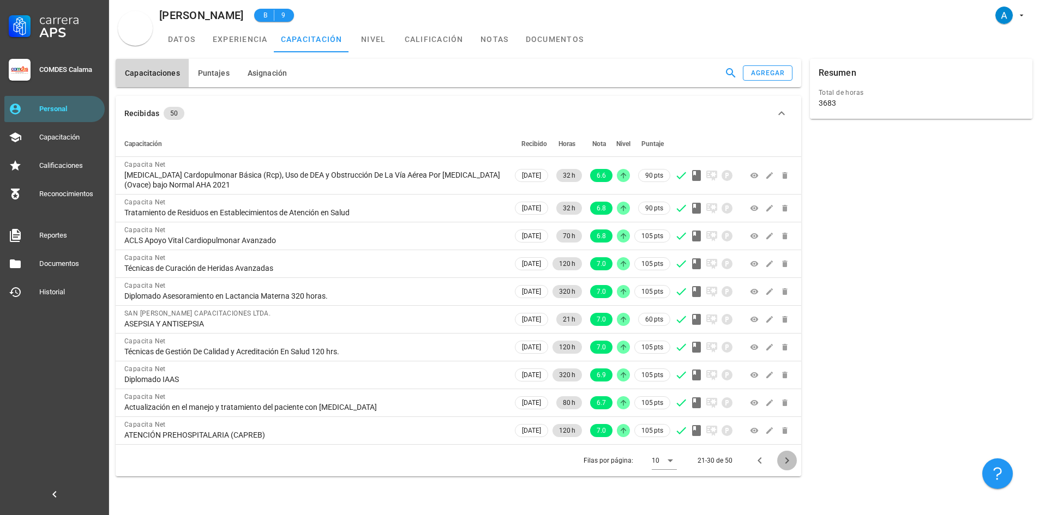
click at [787, 455] on icon "Página siguiente" at bounding box center [787, 460] width 13 height 13
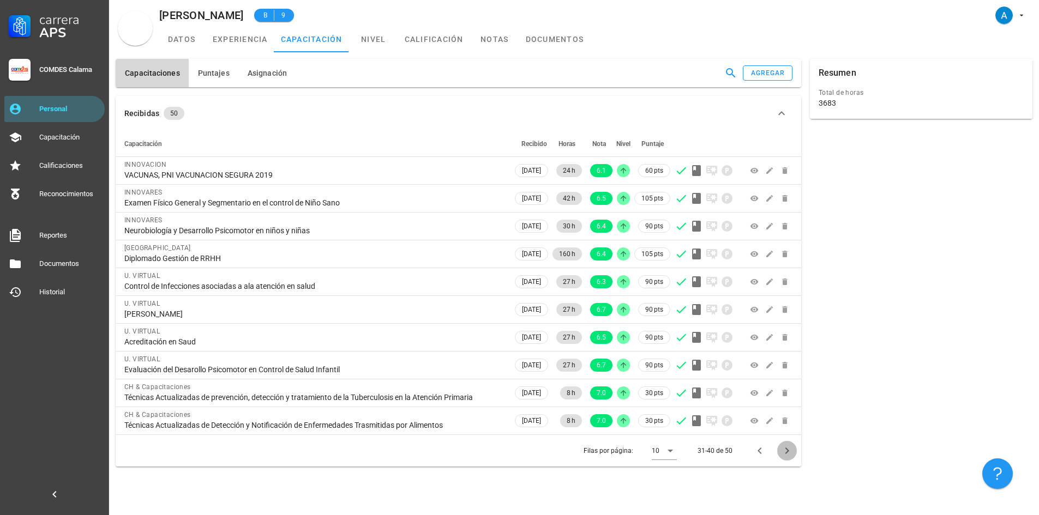
click at [787, 455] on icon "Página siguiente" at bounding box center [787, 451] width 13 height 13
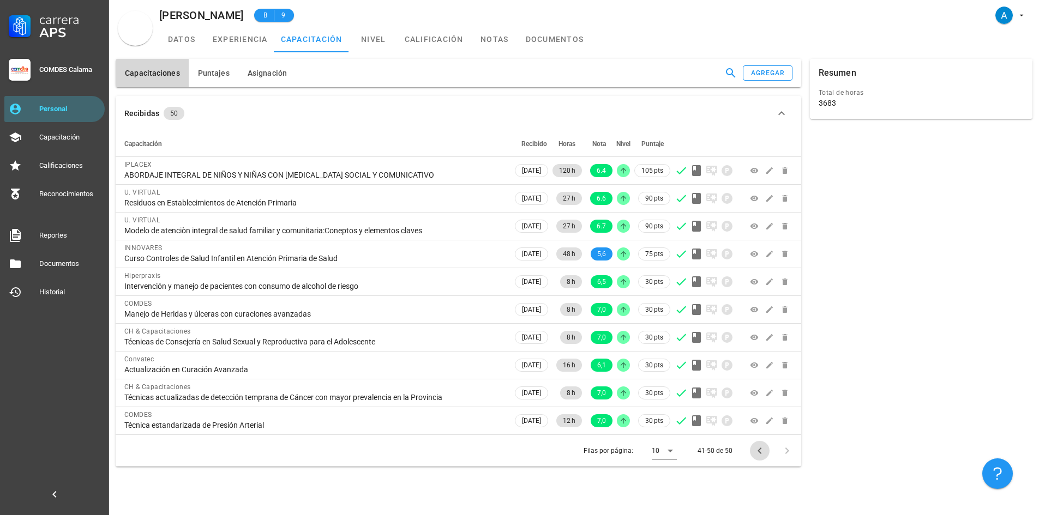
click at [760, 453] on icon "Página anterior" at bounding box center [760, 451] width 4 height 7
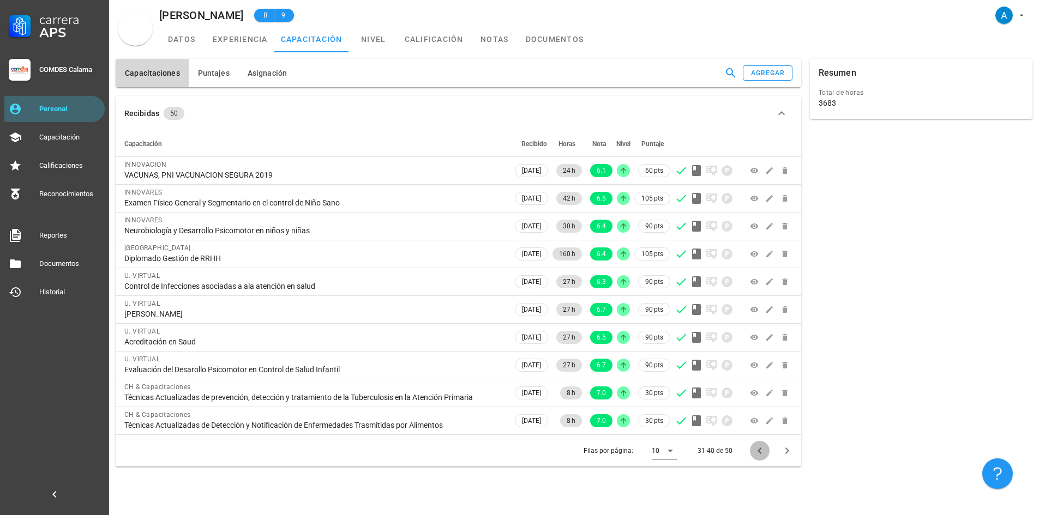
click at [760, 453] on icon "Página anterior" at bounding box center [760, 451] width 4 height 7
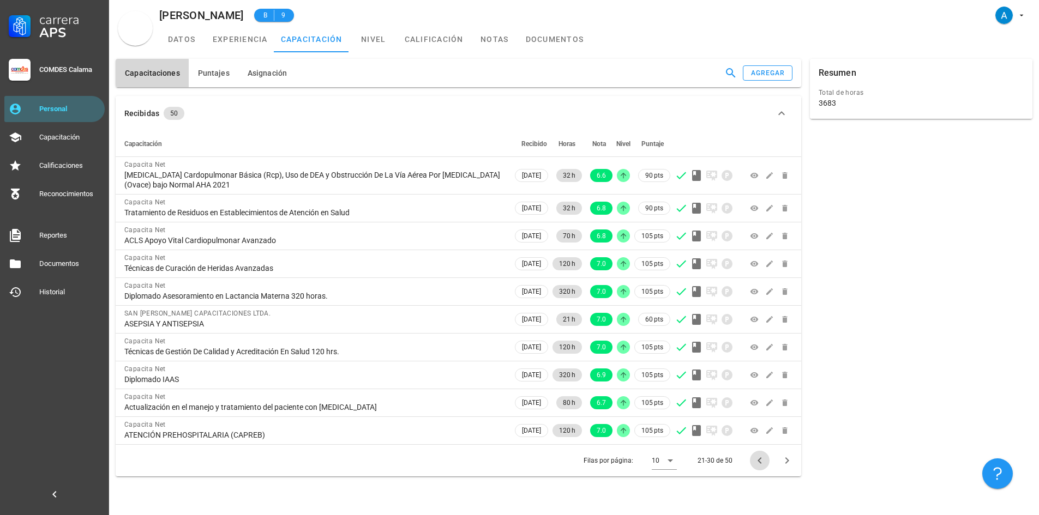
click at [760, 453] on button "Página anterior" at bounding box center [760, 461] width 20 height 20
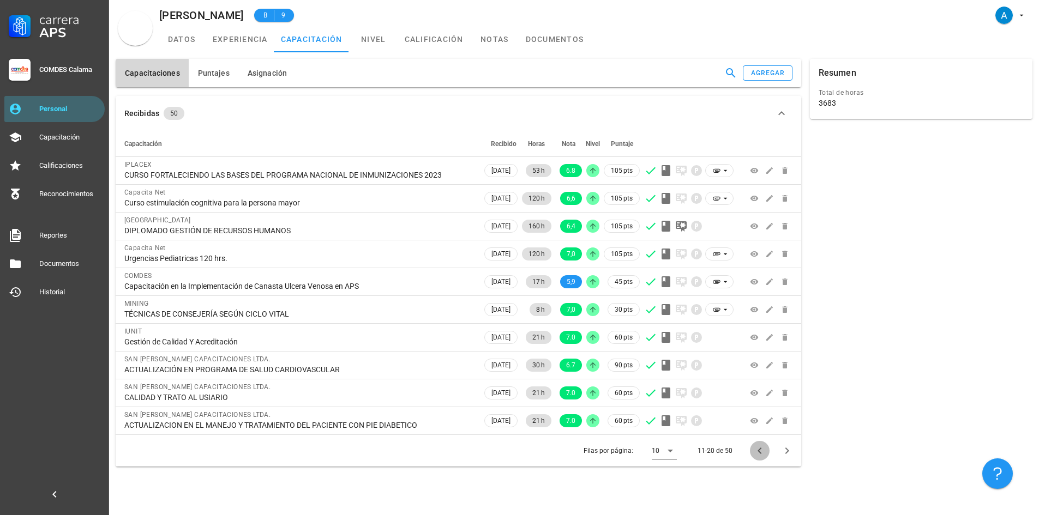
click at [760, 453] on icon "Página anterior" at bounding box center [760, 451] width 4 height 7
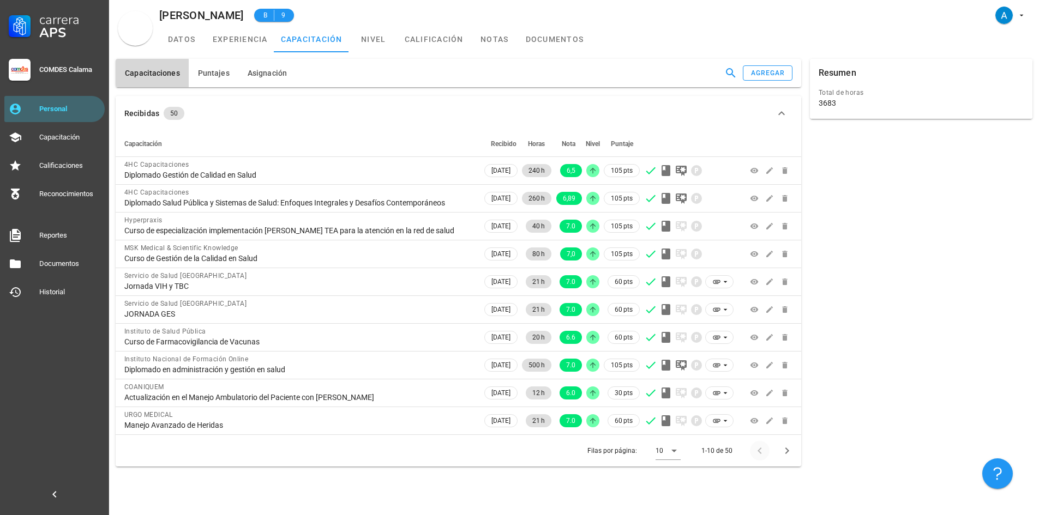
click at [760, 453] on div at bounding box center [761, 451] width 23 height 20
click at [259, 75] on span "Asignación" at bounding box center [267, 73] width 40 height 9
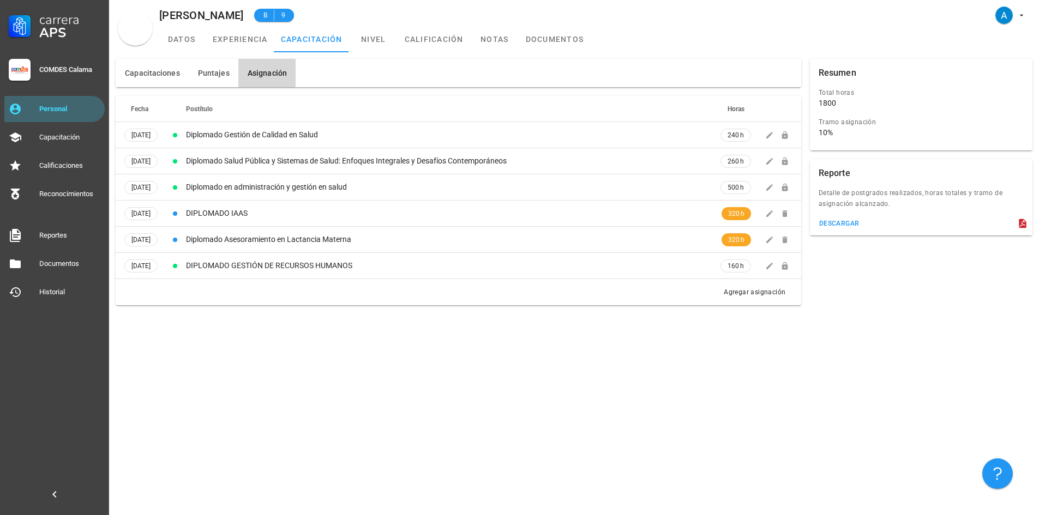
click at [81, 314] on div "Carrera APS COMDES Calama Personal Capacitación Calificaciones Reconocimientos …" at bounding box center [54, 257] width 109 height 515
click at [181, 339] on div "Capacitaciones [GEOGRAPHIC_DATA] Asignación Recibidas 50 Capacitación Recibido …" at bounding box center [574, 283] width 930 height 463
click at [321, 42] on link "capacitación" at bounding box center [311, 39] width 75 height 26
click at [171, 74] on span "Capacitaciones" at bounding box center [152, 73] width 56 height 9
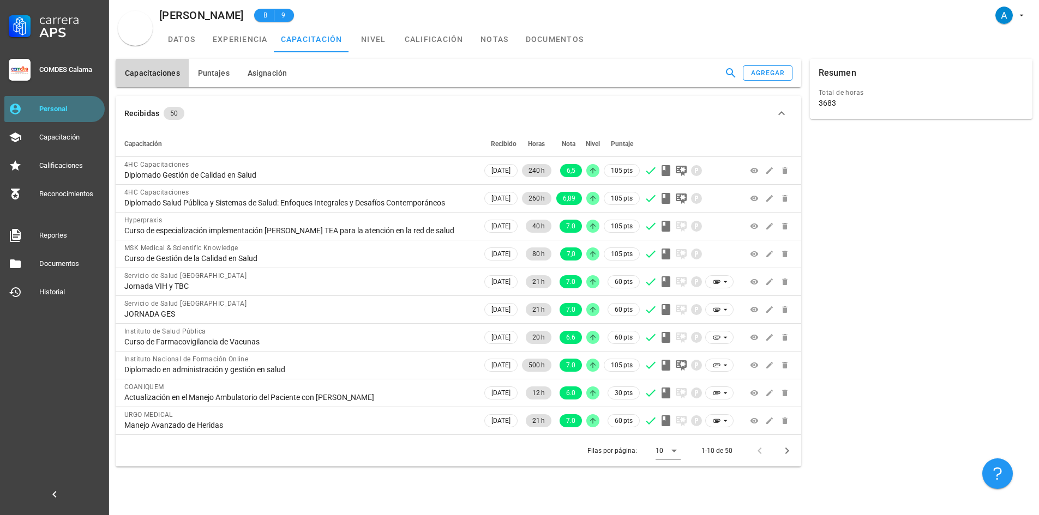
click at [48, 104] on div "Personal" at bounding box center [69, 108] width 61 height 17
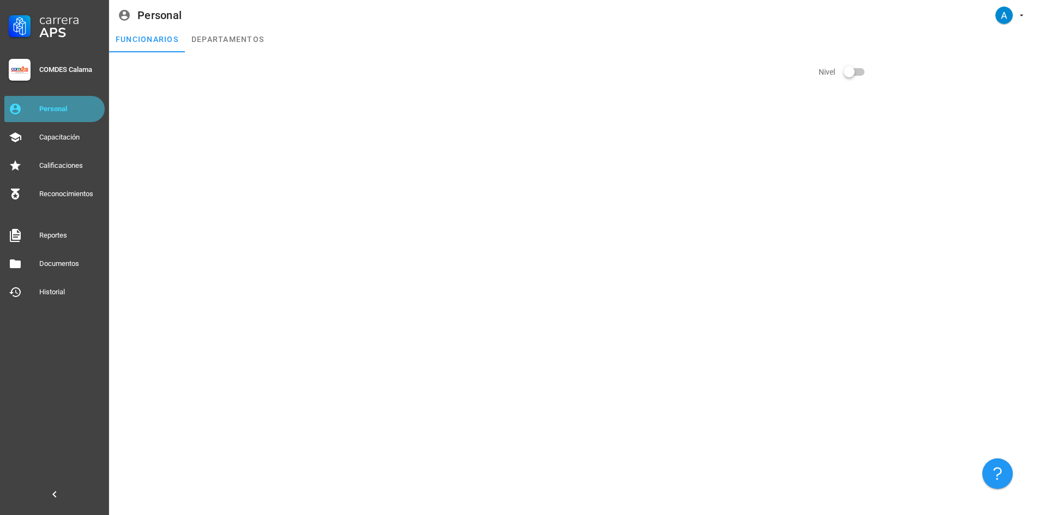
click at [88, 103] on div "Personal" at bounding box center [69, 108] width 61 height 17
click at [157, 74] on div at bounding box center [458, 72] width 694 height 35
drag, startPoint x: 316, startPoint y: 141, endPoint x: 303, endPoint y: 134, distance: 15.1
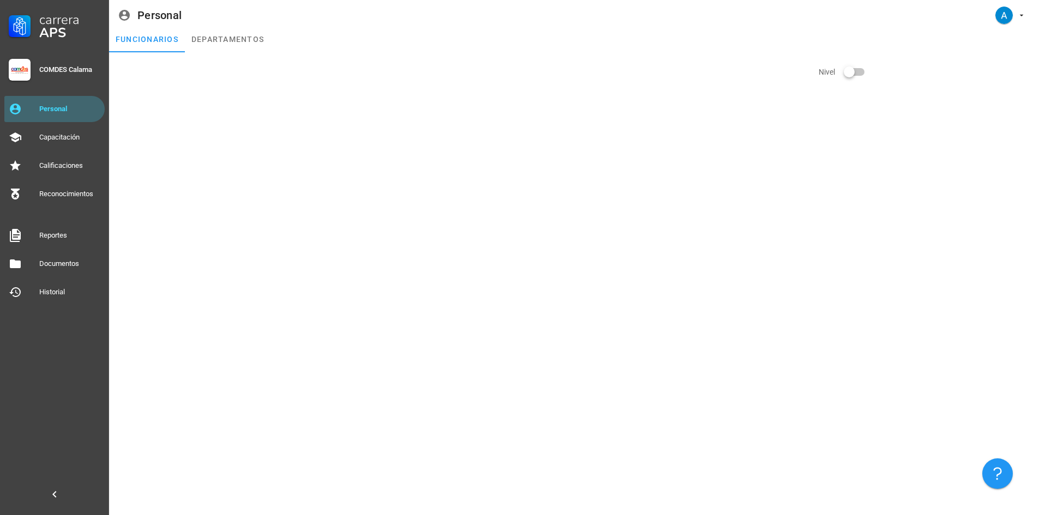
click at [316, 141] on div "Nivel" at bounding box center [574, 283] width 930 height 463
click at [302, 134] on div "Nivel" at bounding box center [574, 283] width 930 height 463
